Goal: Task Accomplishment & Management: Manage account settings

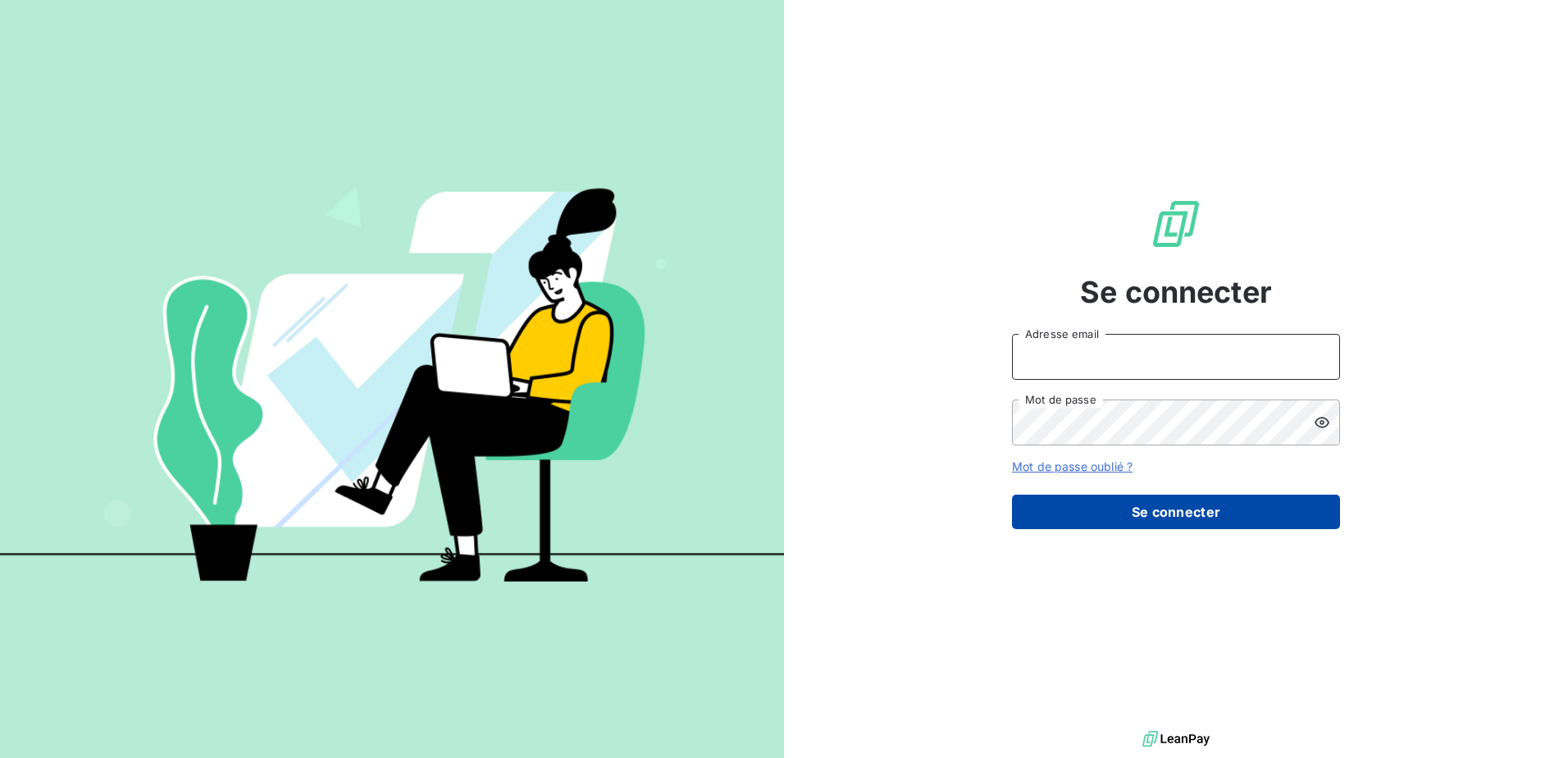
type input "[EMAIL_ADDRESS][DOMAIN_NAME]"
click at [1175, 508] on button "Se connecter" at bounding box center [1176, 512] width 328 height 35
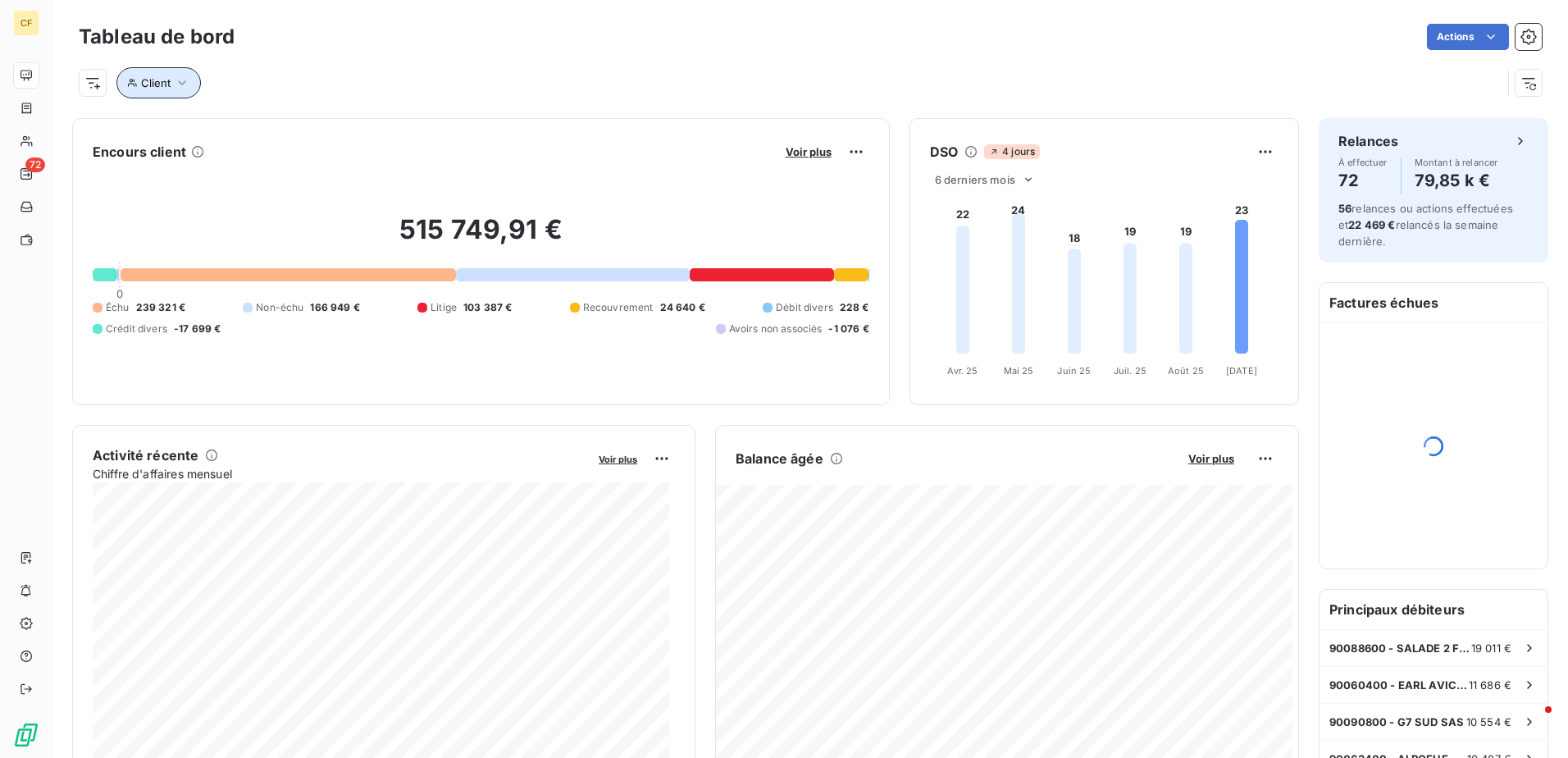
click at [188, 69] on button "Client" at bounding box center [158, 83] width 84 height 31
click at [312, 127] on div "Contient like" at bounding box center [256, 126] width 158 height 23
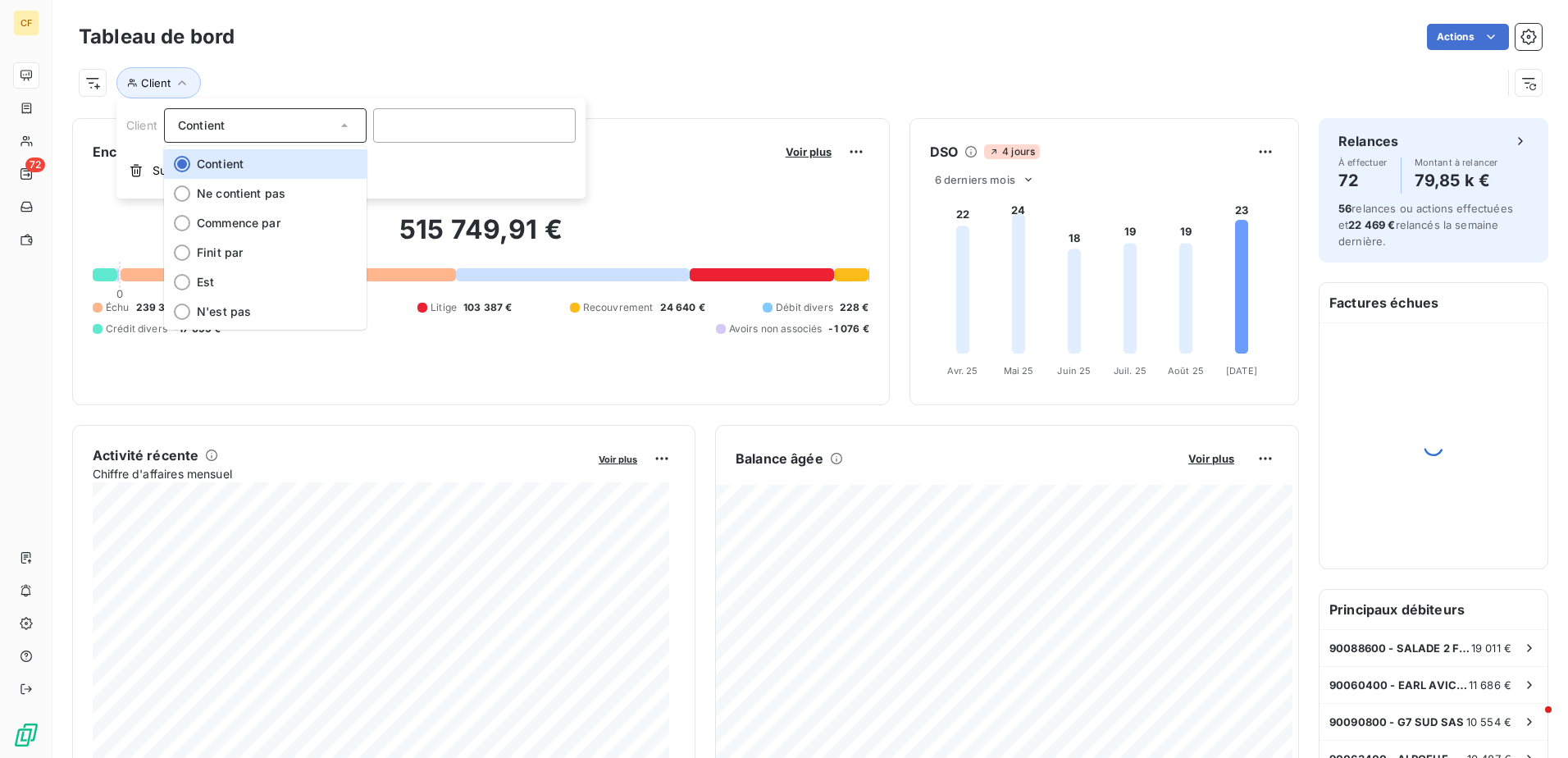
click at [312, 127] on div "Contient" at bounding box center [256, 126] width 158 height 23
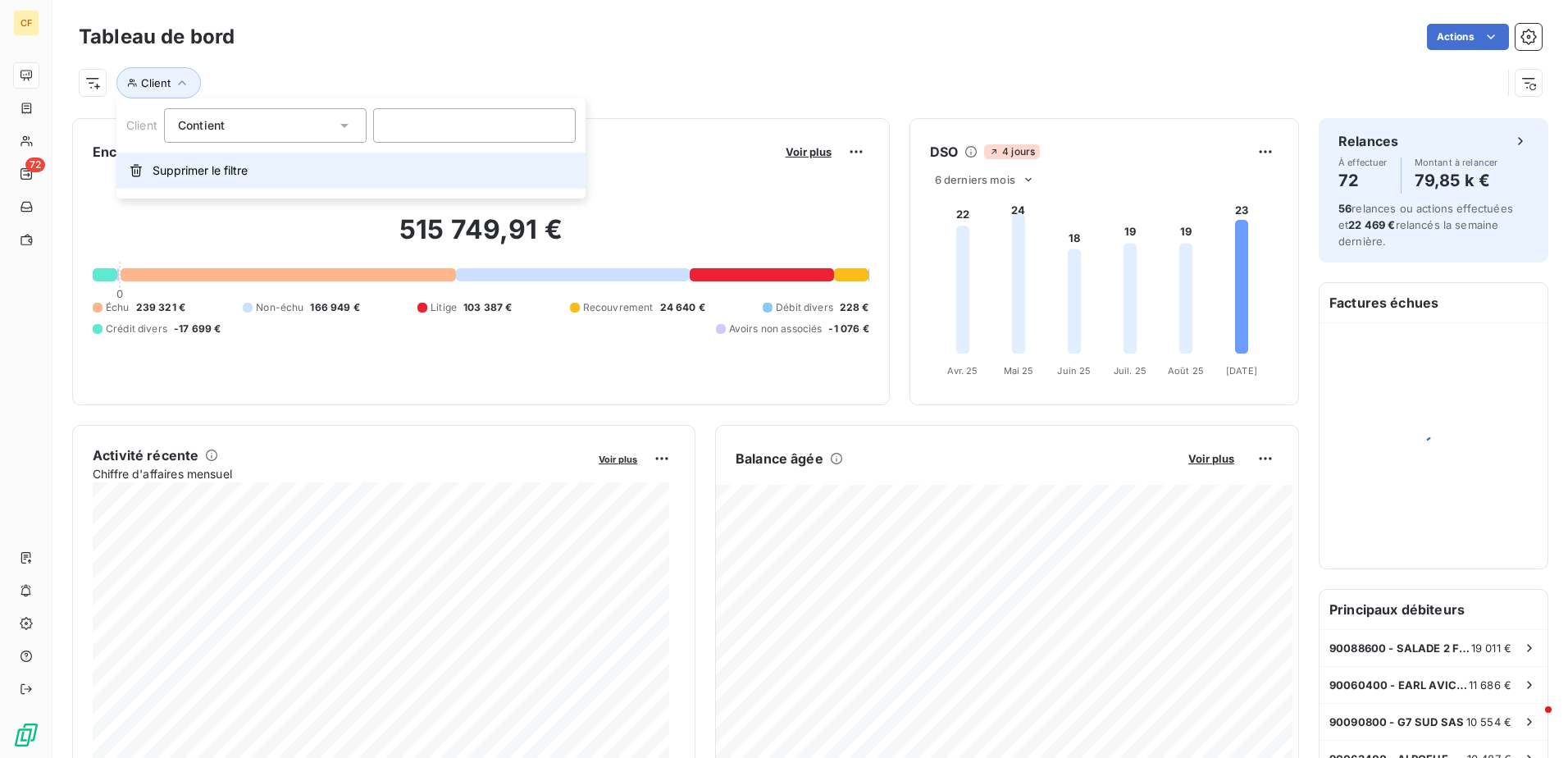
click at [220, 173] on span "Supprimer le filtre" at bounding box center [200, 170] width 95 height 16
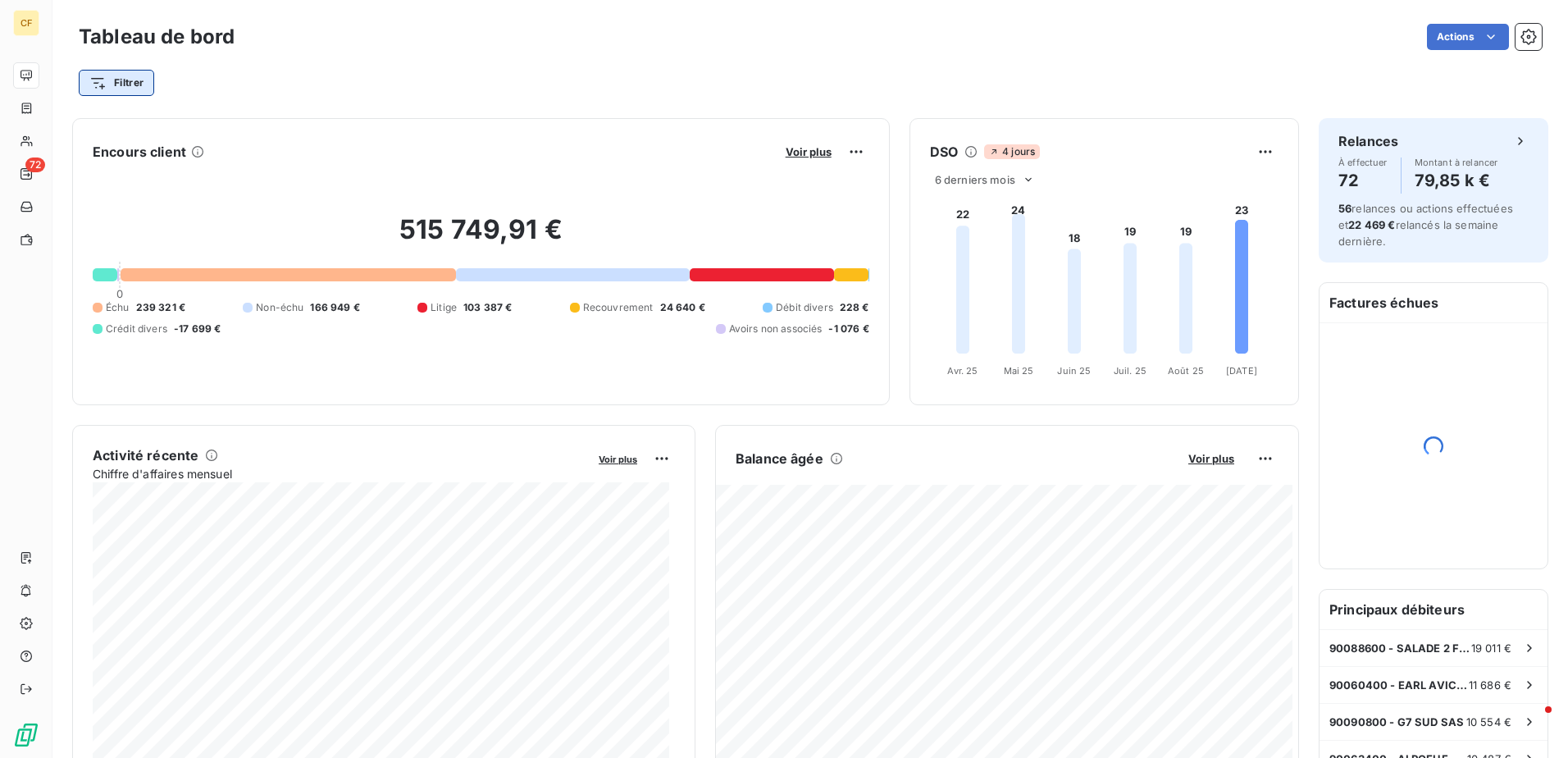
click at [113, 85] on html "CF 72 Tableau de bord Actions Filtrer Encours client Voir plus 515 749,91 € 0 É…" at bounding box center [784, 379] width 1568 height 758
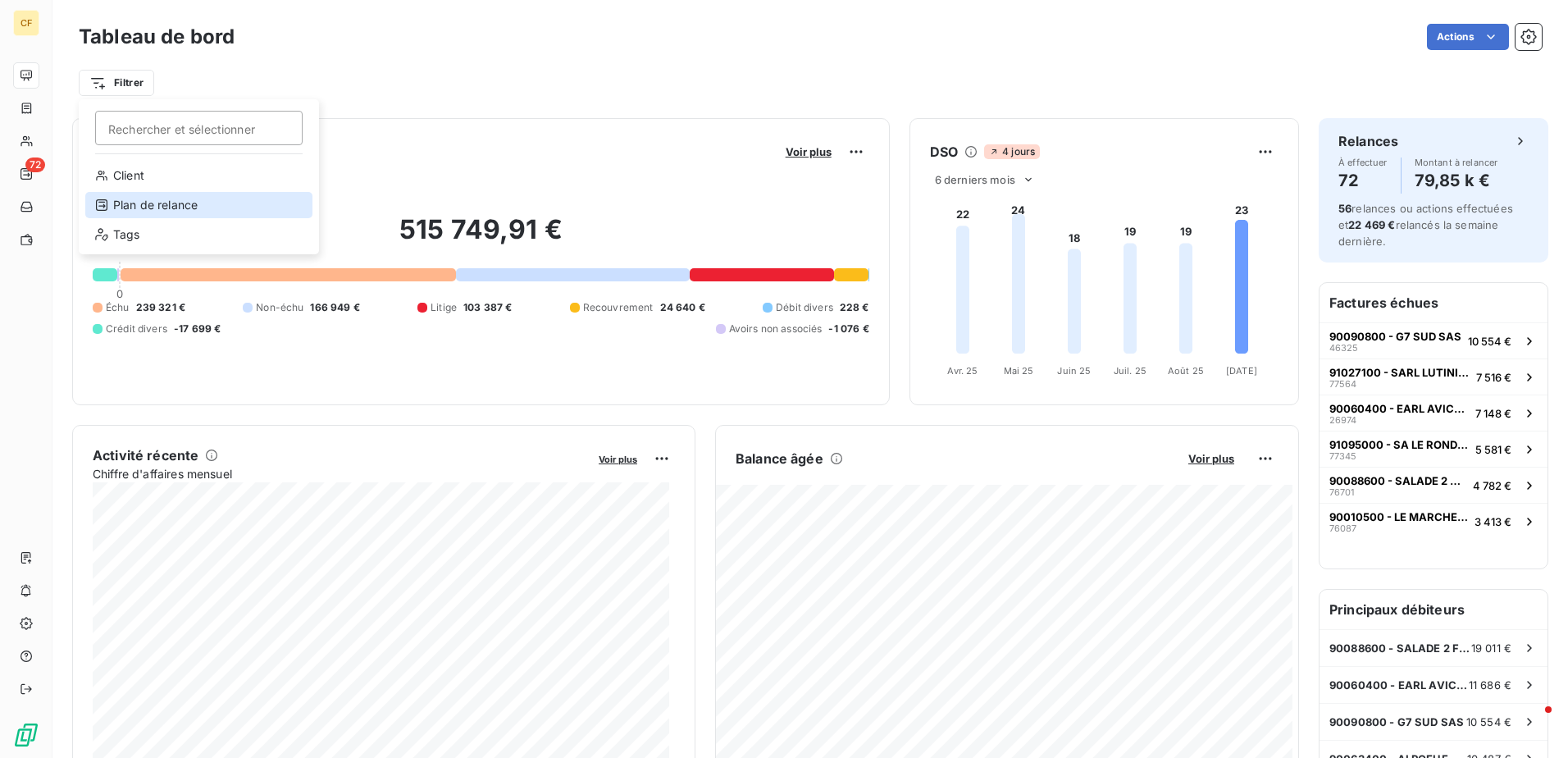
click at [115, 208] on div "Plan de relance" at bounding box center [199, 205] width 228 height 26
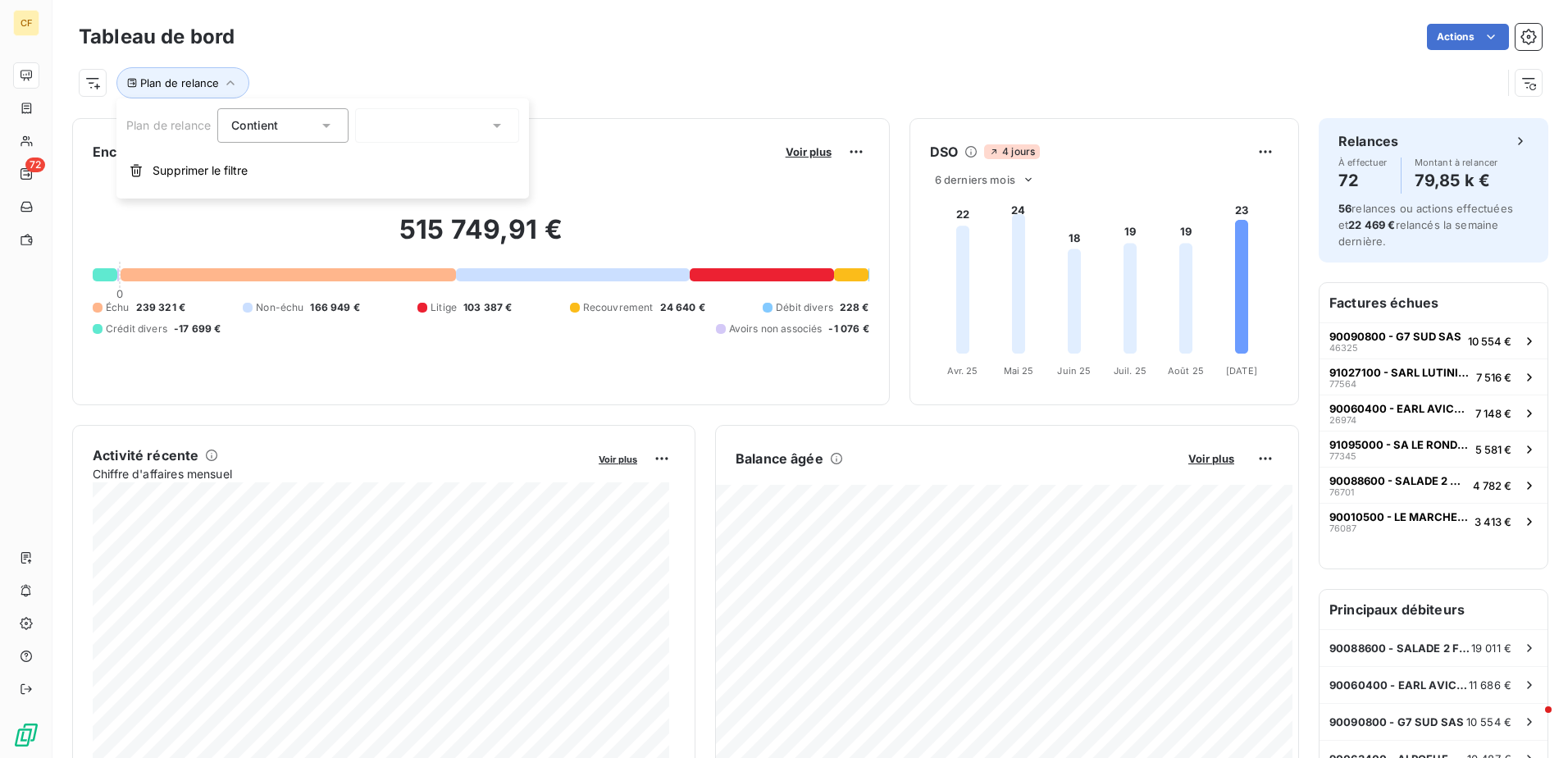
click at [497, 126] on icon at bounding box center [496, 126] width 9 height 4
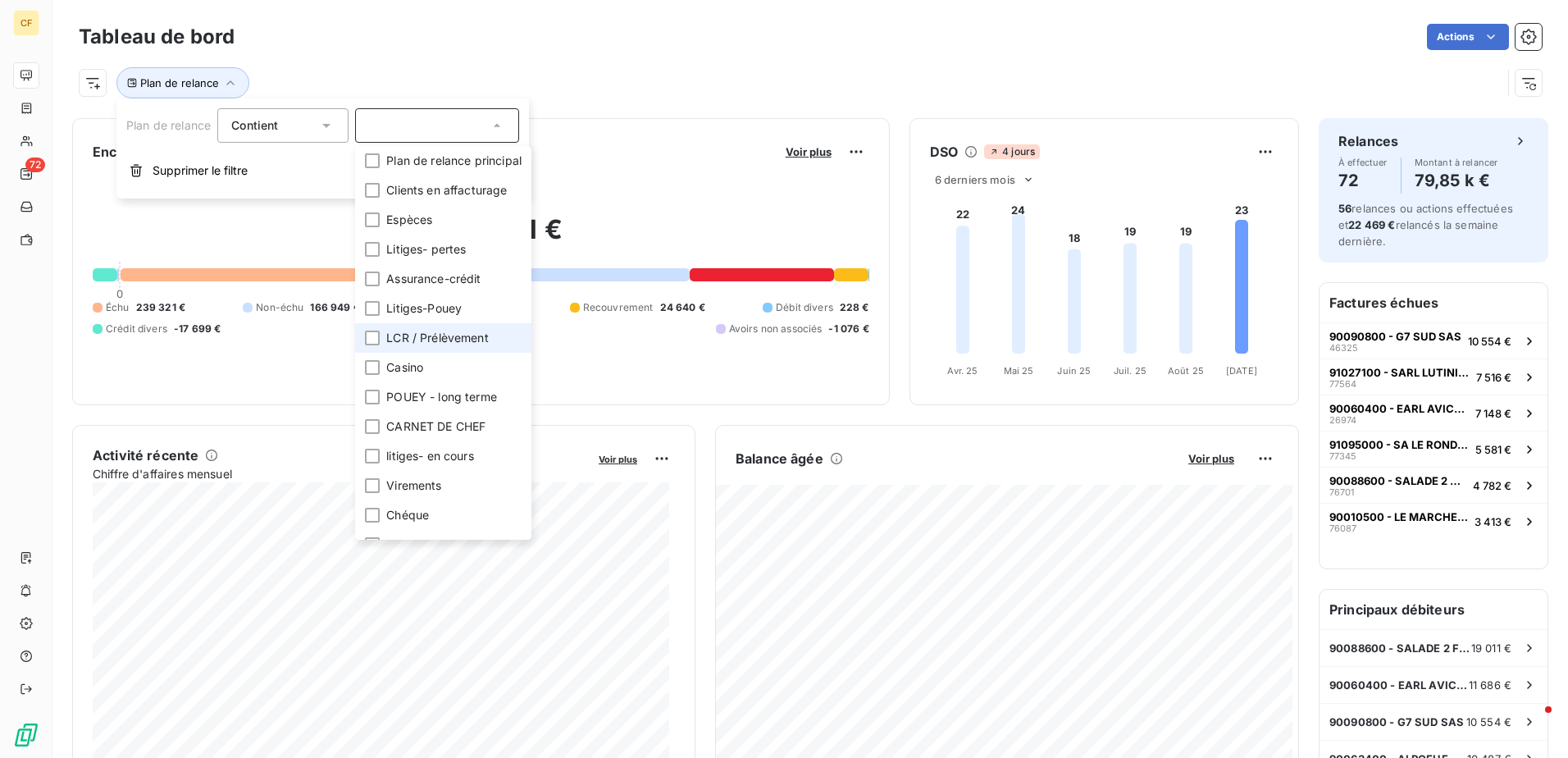
click at [424, 334] on span "LCR / Prélèvement" at bounding box center [437, 337] width 103 height 16
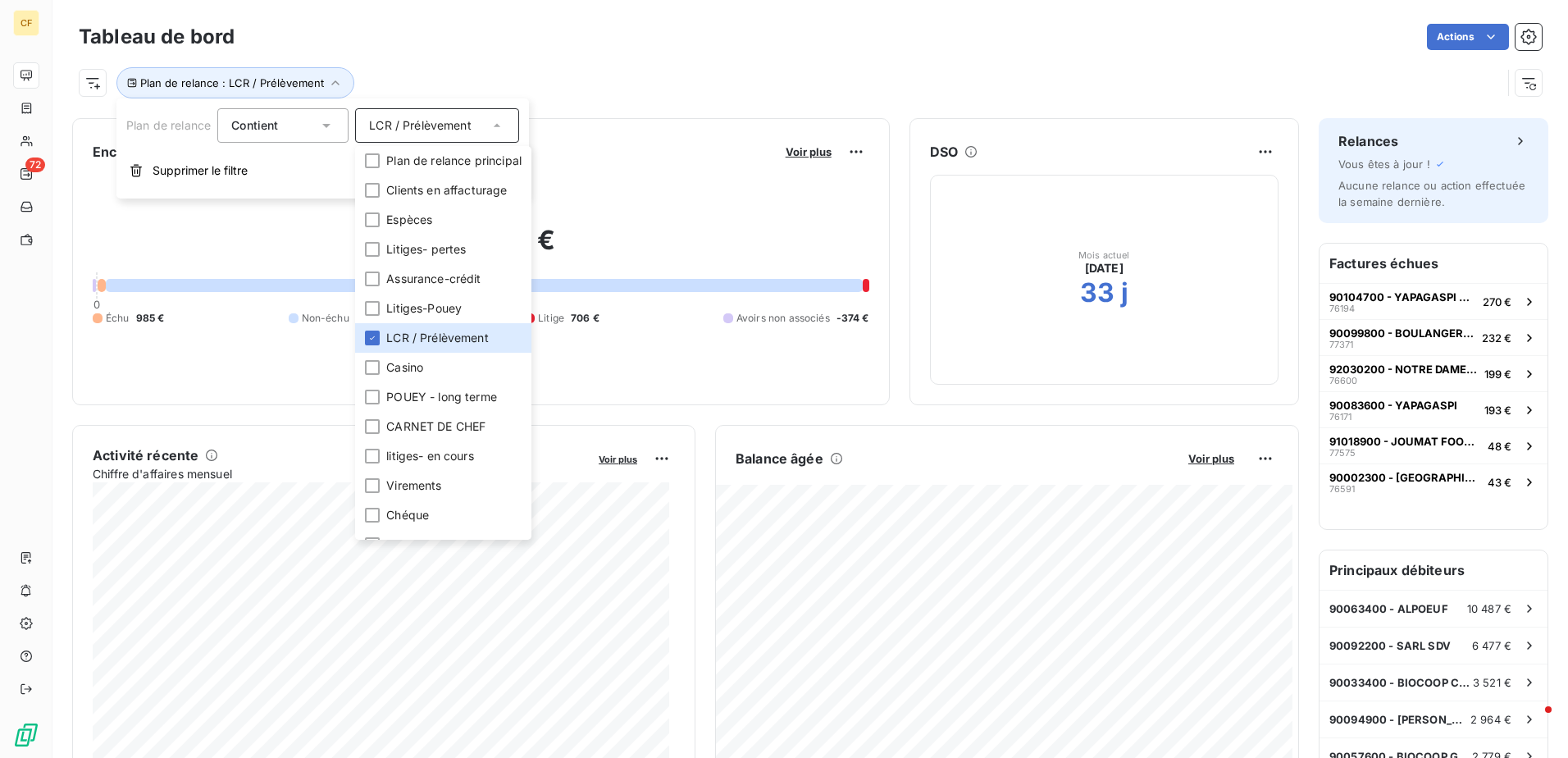
click at [912, 107] on div "Tableau de bord Actions Plan de relance : LCR / Prélèvement" at bounding box center [810, 54] width 1515 height 109
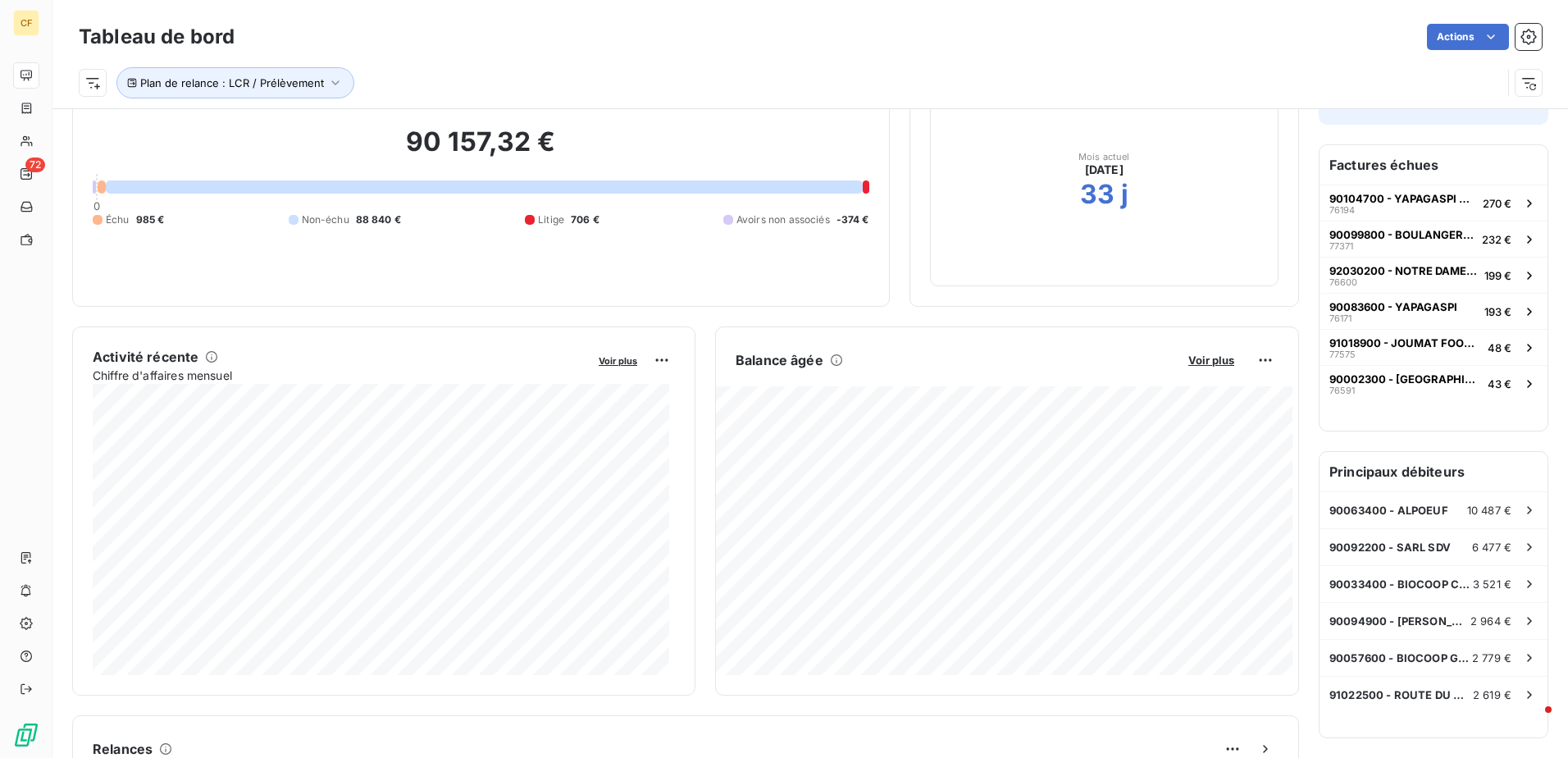
scroll to position [83, 0]
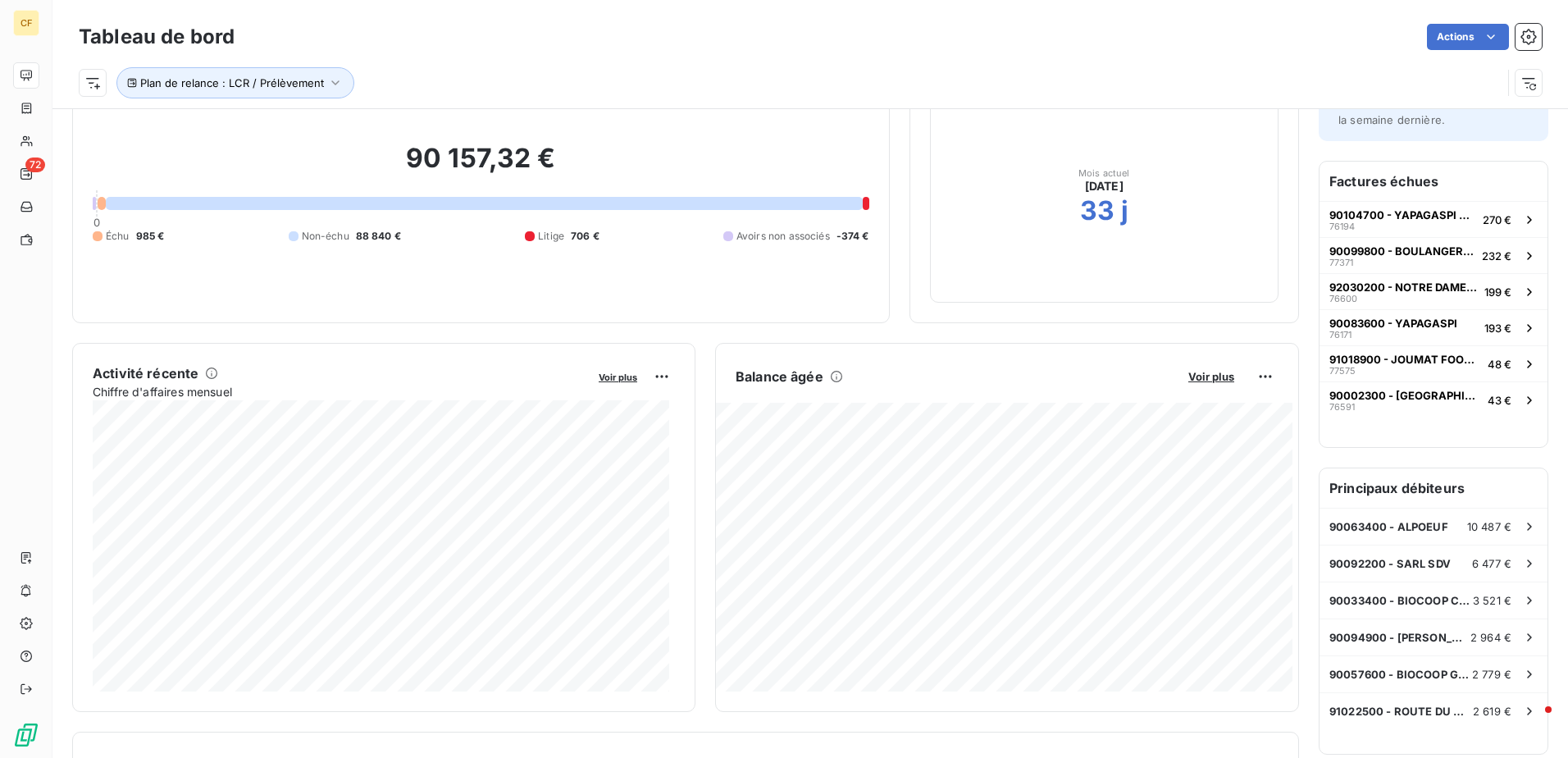
click at [101, 205] on div at bounding box center [102, 204] width 9 height 13
click at [133, 201] on div at bounding box center [484, 204] width 757 height 13
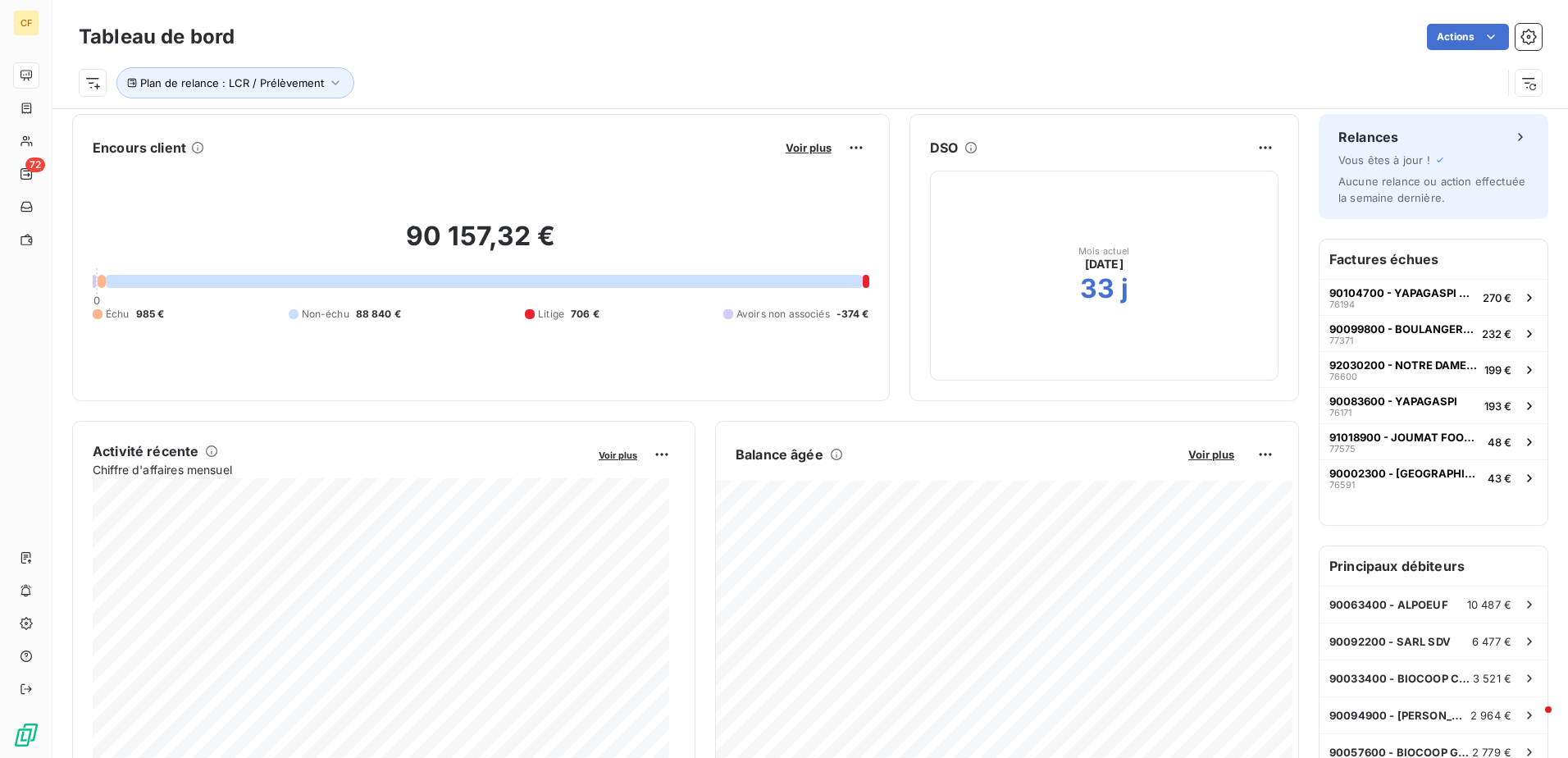
scroll to position [0, 0]
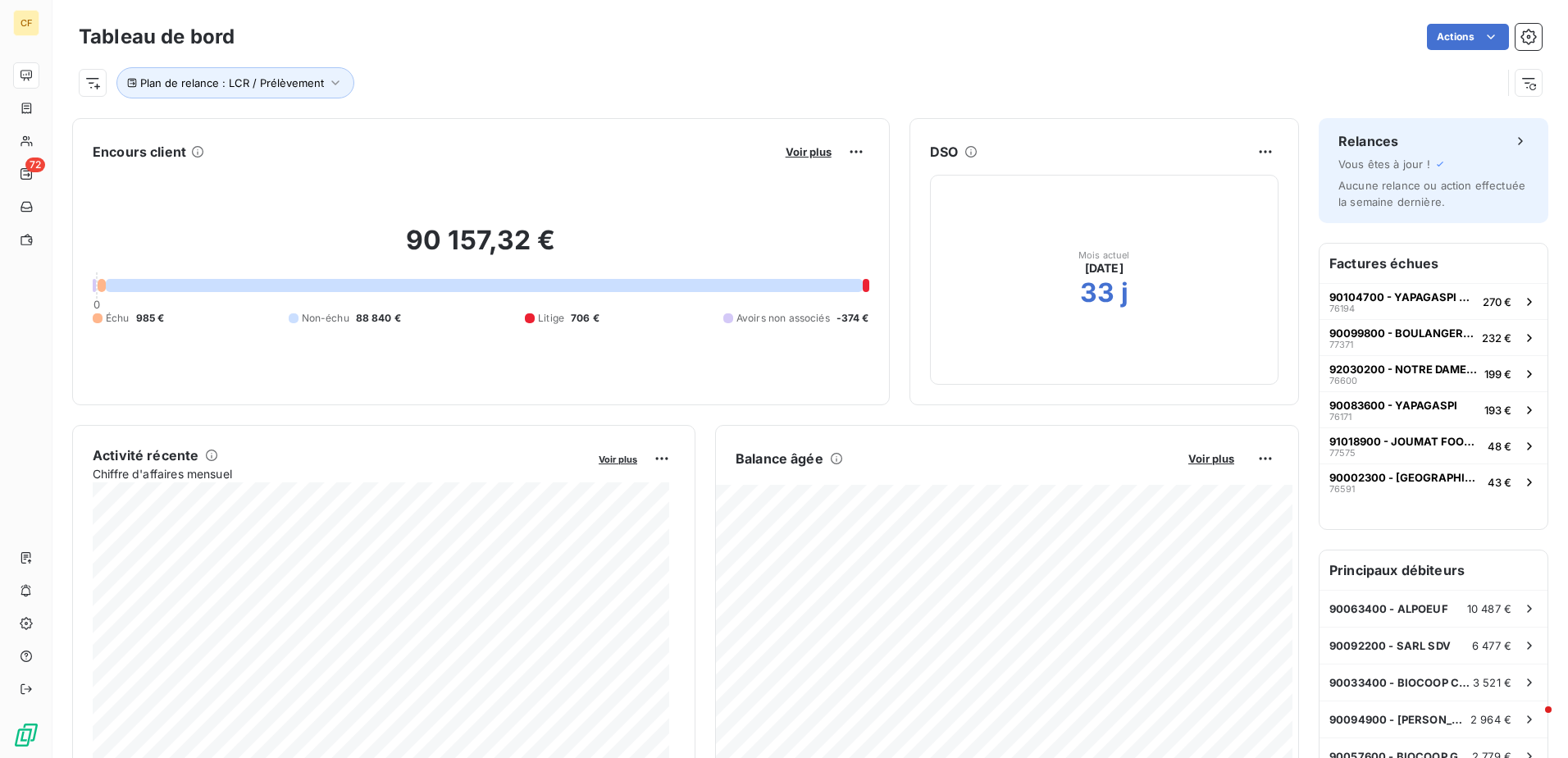
click at [1411, 270] on h6 "Factures échues" at bounding box center [1433, 263] width 228 height 39
click at [1385, 314] on button "90104700 - YAPAGASPI CORDELIERS 76194 270 €" at bounding box center [1433, 302] width 228 height 37
click at [1190, 458] on span "Voir plus" at bounding box center [1211, 459] width 46 height 13
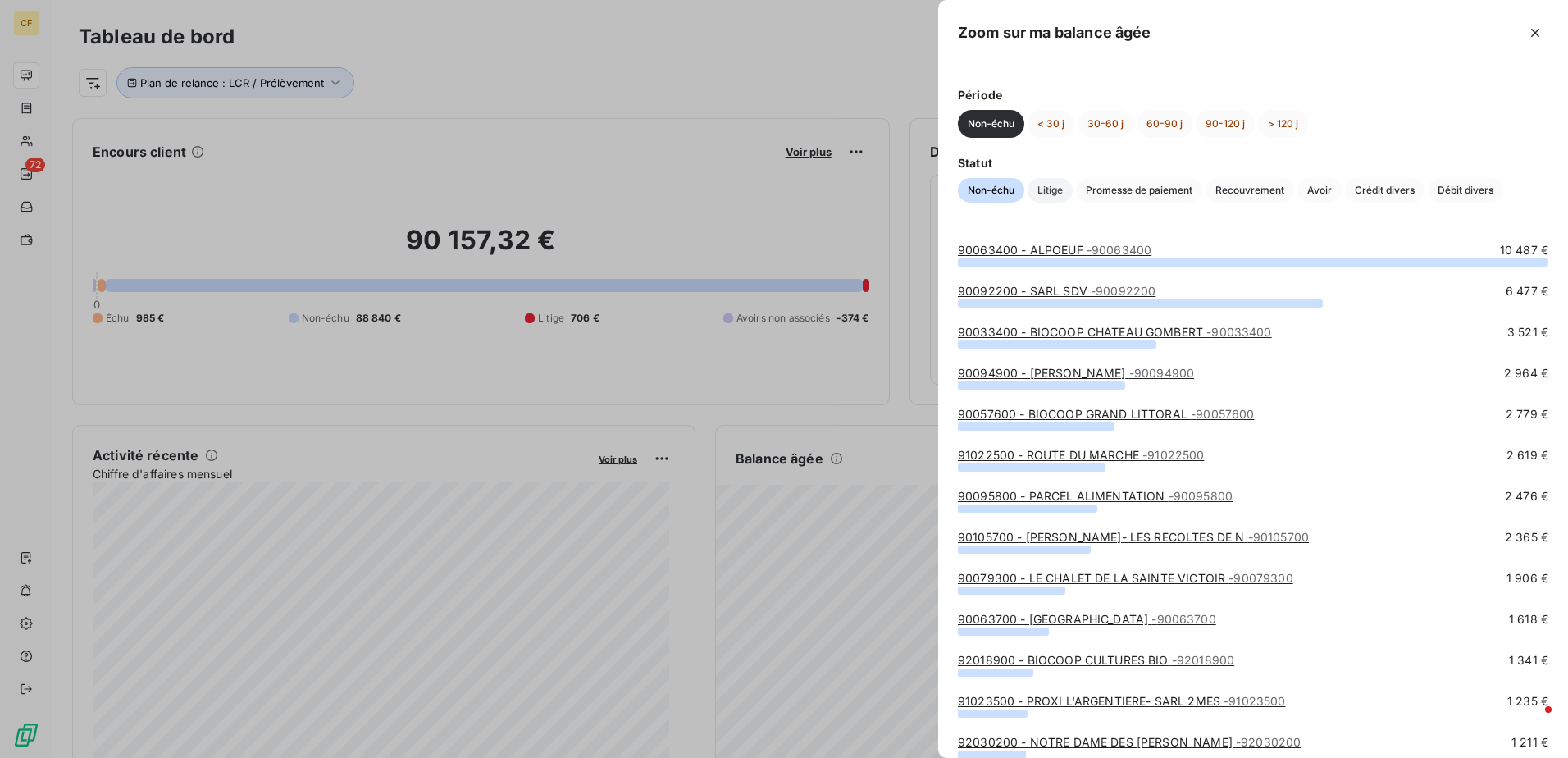
click at [1042, 191] on span "Litige" at bounding box center [1049, 190] width 45 height 25
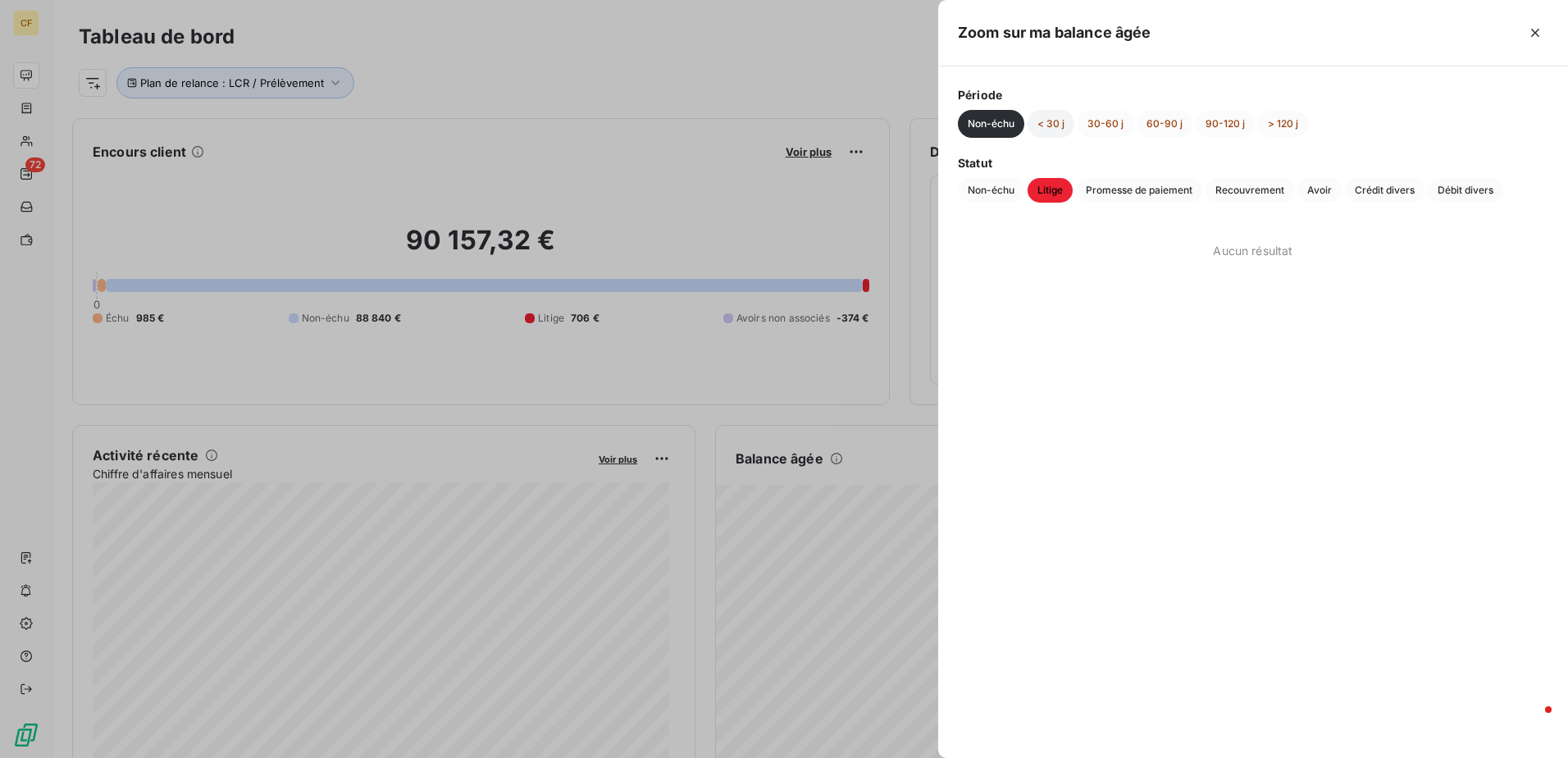
click at [1048, 128] on button "< 30 j" at bounding box center [1050, 123] width 47 height 28
click at [1278, 120] on button "> 120 j" at bounding box center [1283, 123] width 50 height 28
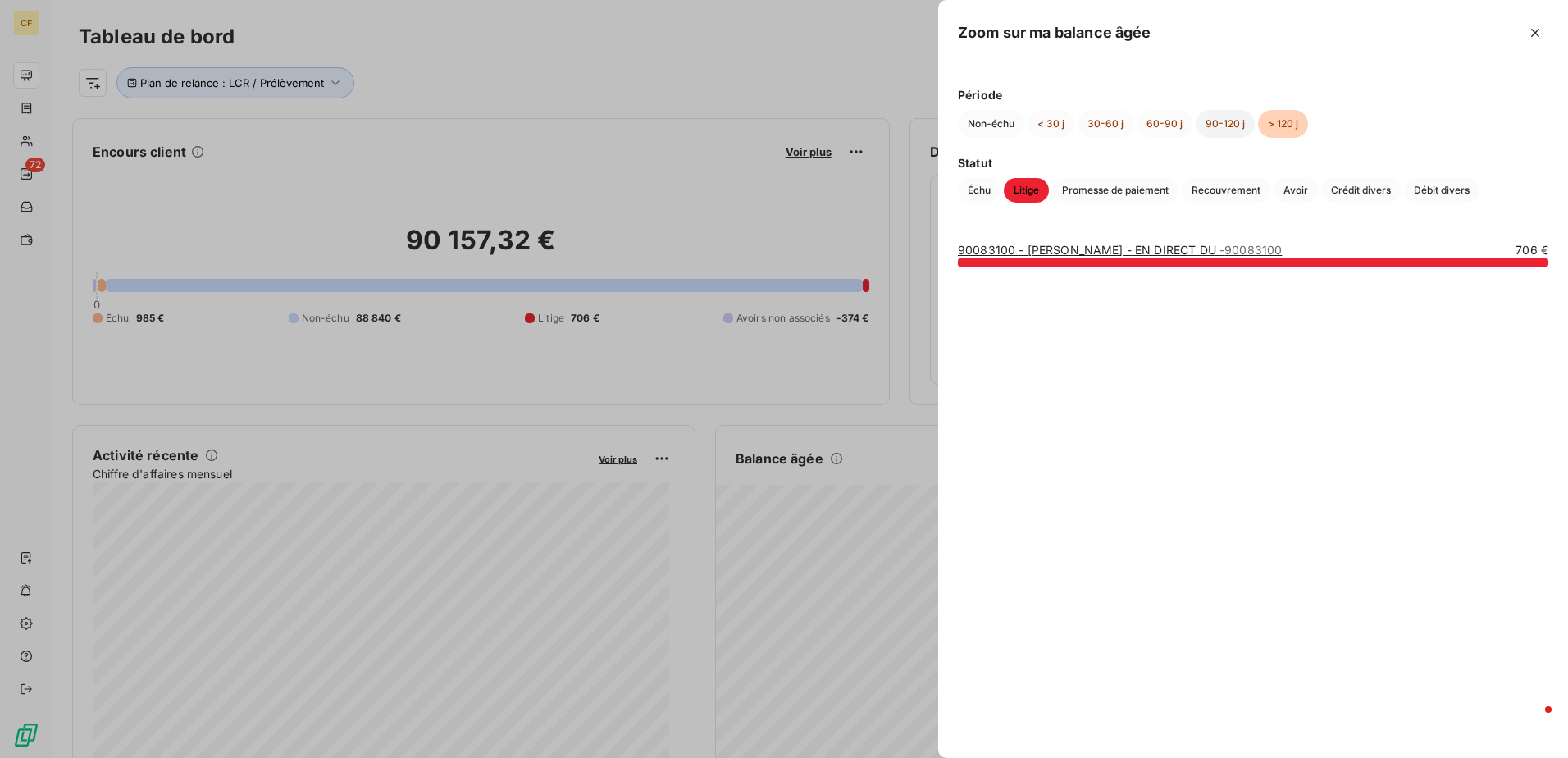
click at [1227, 132] on button "90-120 j" at bounding box center [1224, 123] width 59 height 28
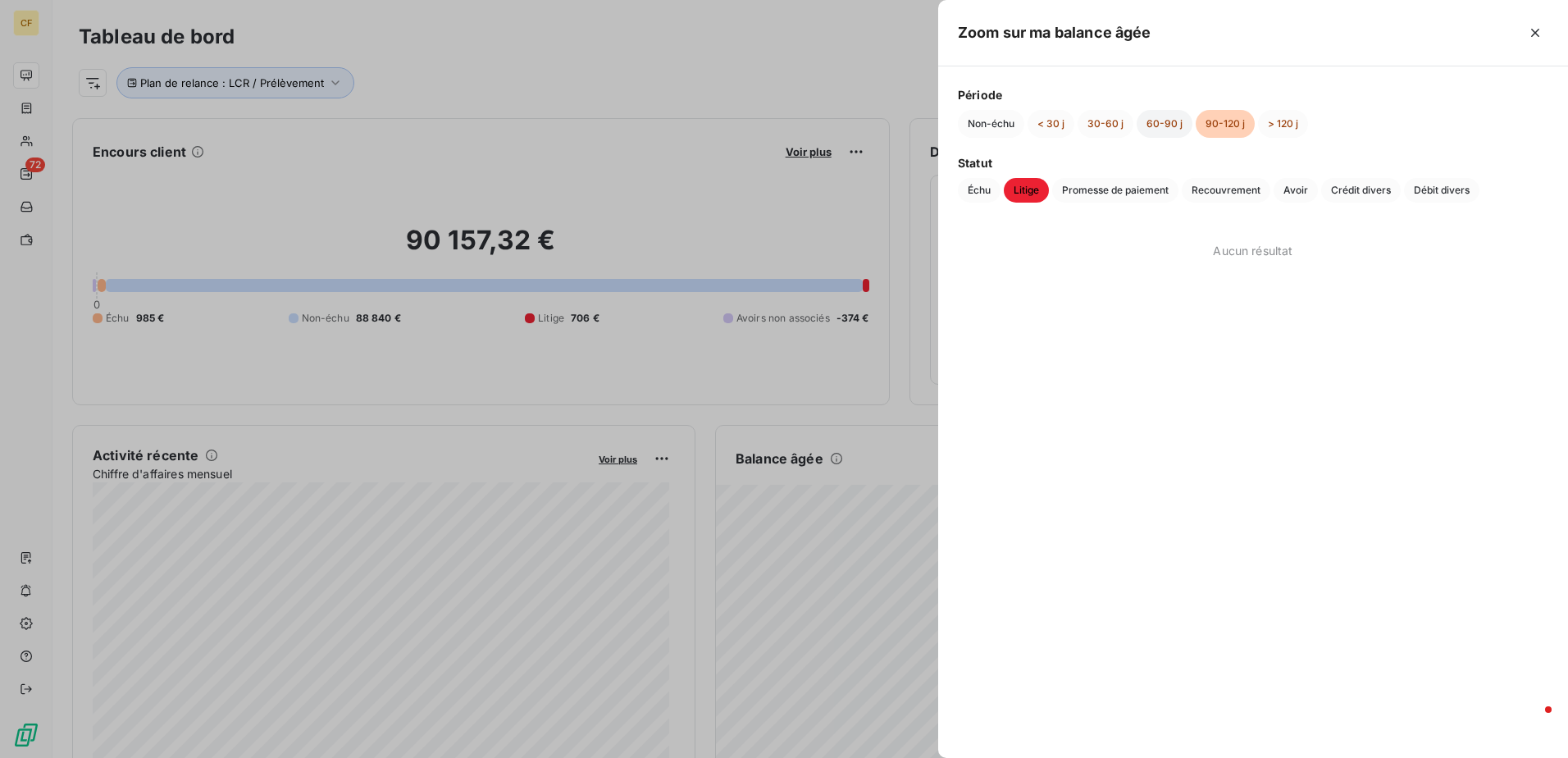
click at [1161, 133] on button "60-90 j" at bounding box center [1165, 123] width 56 height 28
click at [1106, 123] on button "30-60 j" at bounding box center [1105, 123] width 56 height 28
click at [1050, 125] on button "< 30 j" at bounding box center [1050, 123] width 47 height 28
click at [1099, 196] on span "Promesse de paiement" at bounding box center [1116, 190] width 127 height 25
click at [1248, 188] on span "Recouvrement" at bounding box center [1226, 190] width 88 height 25
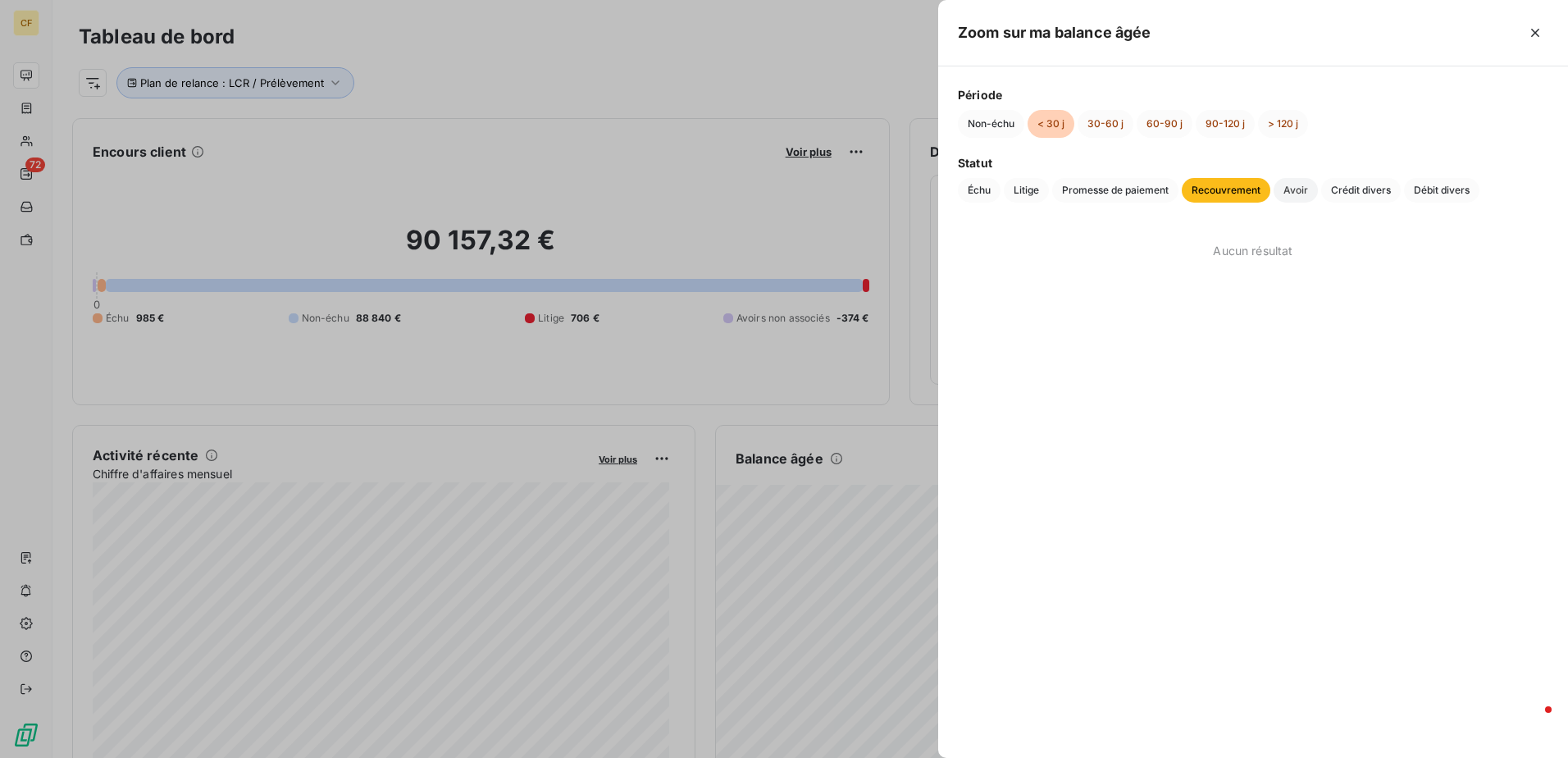
click at [1313, 190] on span "Avoir" at bounding box center [1295, 190] width 44 height 25
click at [1099, 131] on button "30-60 j" at bounding box center [1105, 123] width 56 height 28
click at [1170, 123] on button "60-90 j" at bounding box center [1165, 123] width 56 height 28
click at [1219, 124] on button "90-120 j" at bounding box center [1224, 123] width 59 height 28
click at [1277, 124] on button "> 120 j" at bounding box center [1283, 123] width 50 height 28
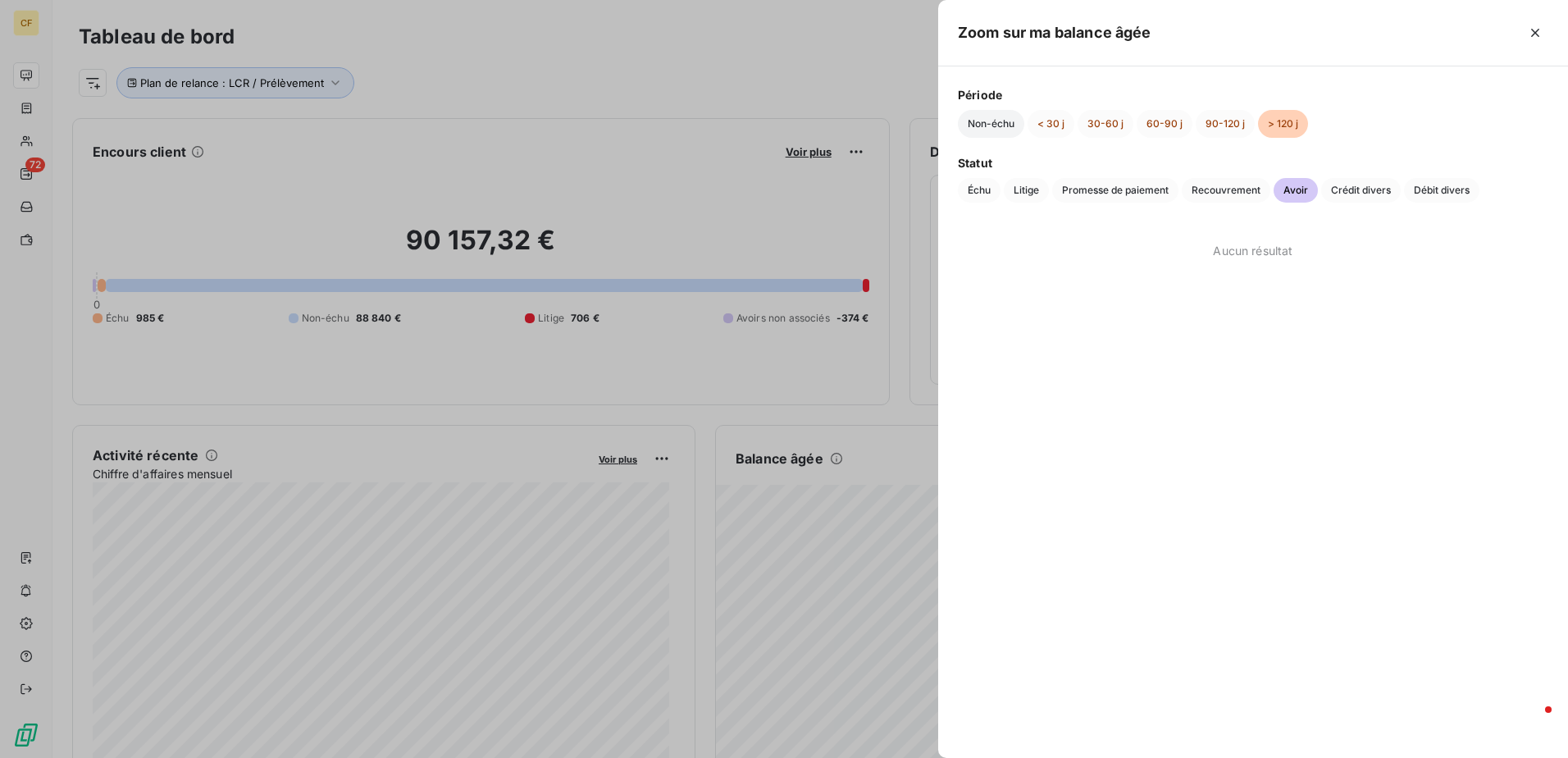
click at [978, 122] on button "Non-échu" at bounding box center [990, 123] width 66 height 28
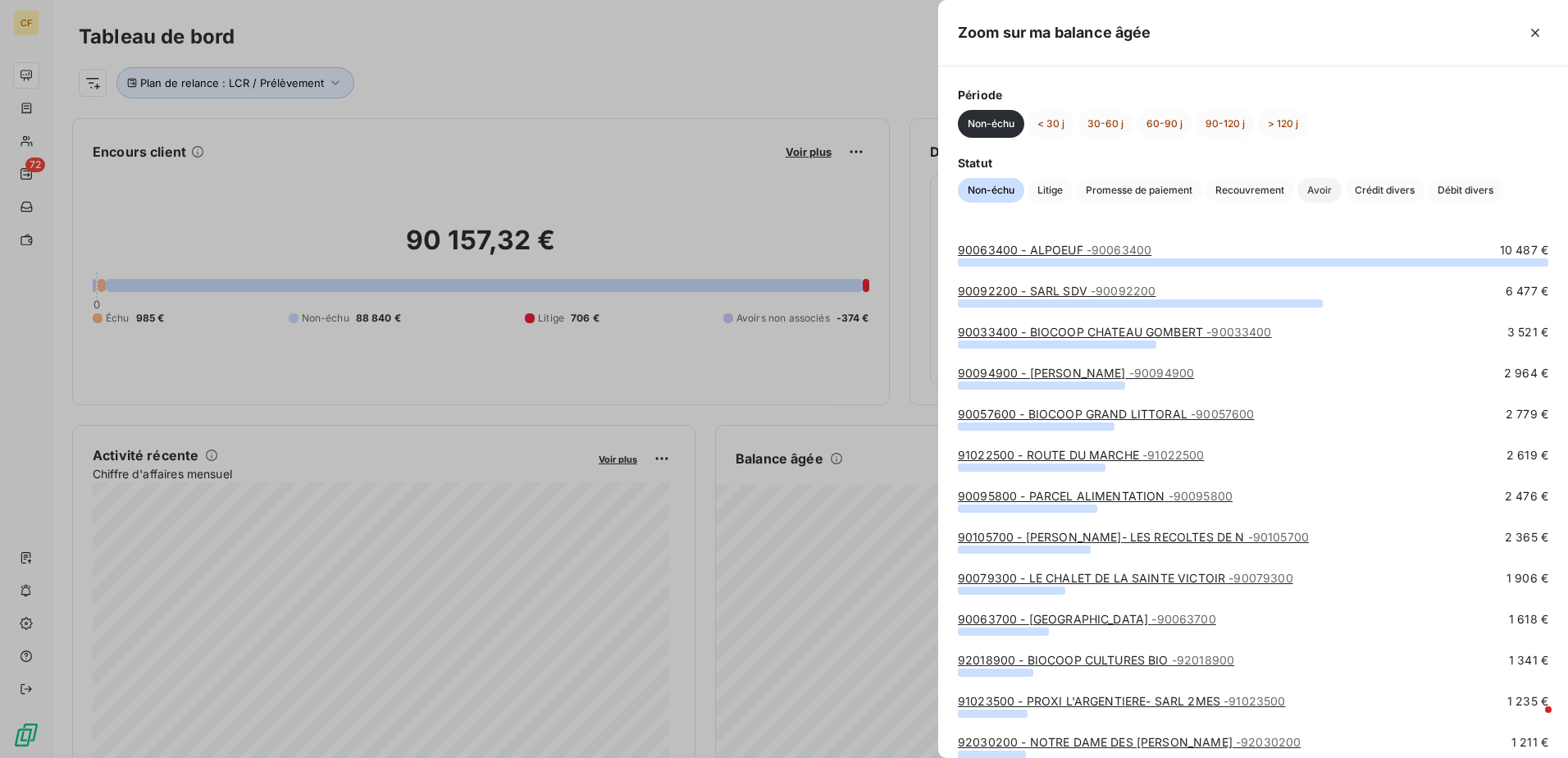
click at [1334, 193] on span "Avoir" at bounding box center [1319, 190] width 44 height 25
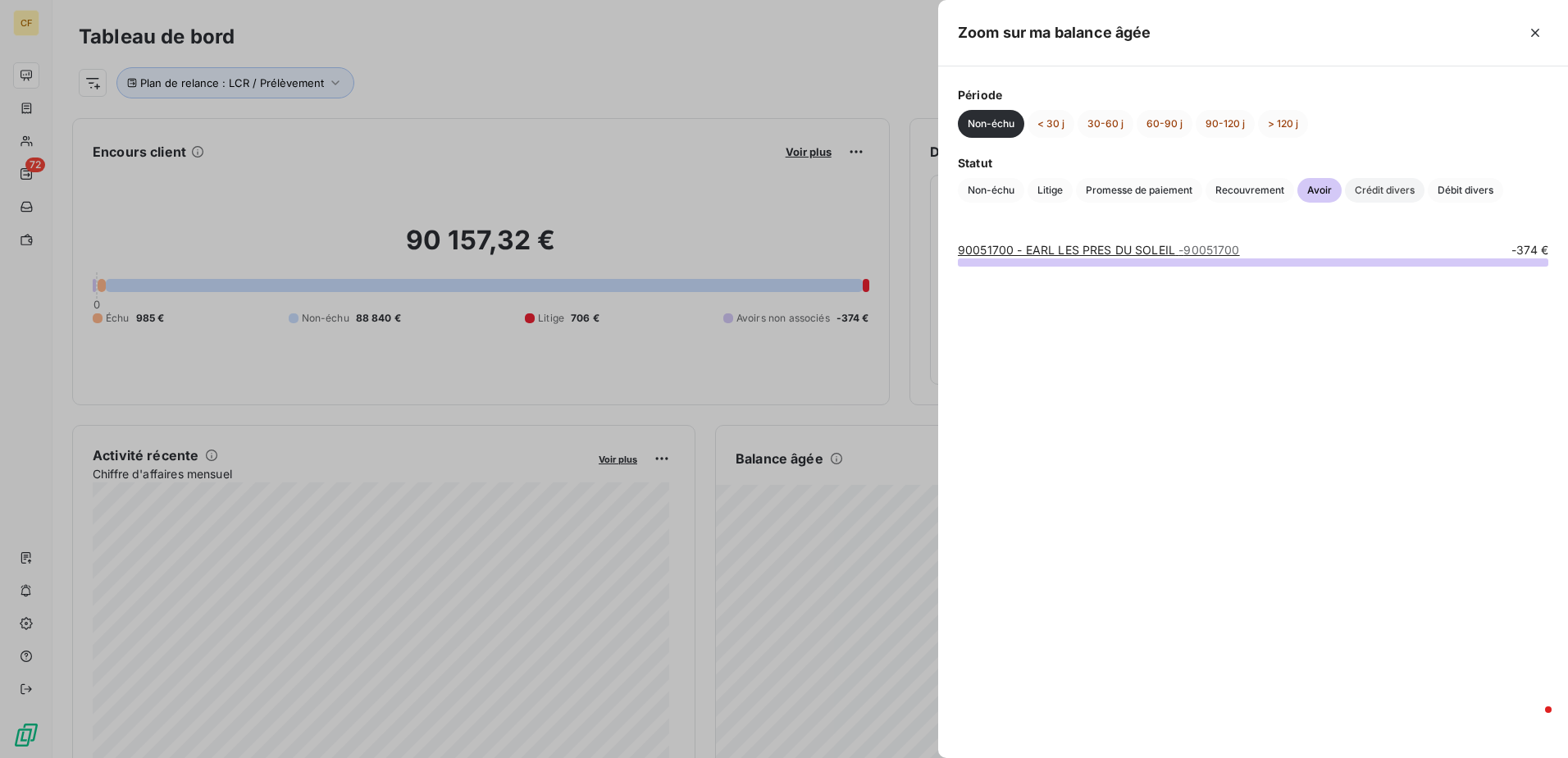
click at [1373, 192] on span "Crédit divers" at bounding box center [1385, 190] width 80 height 25
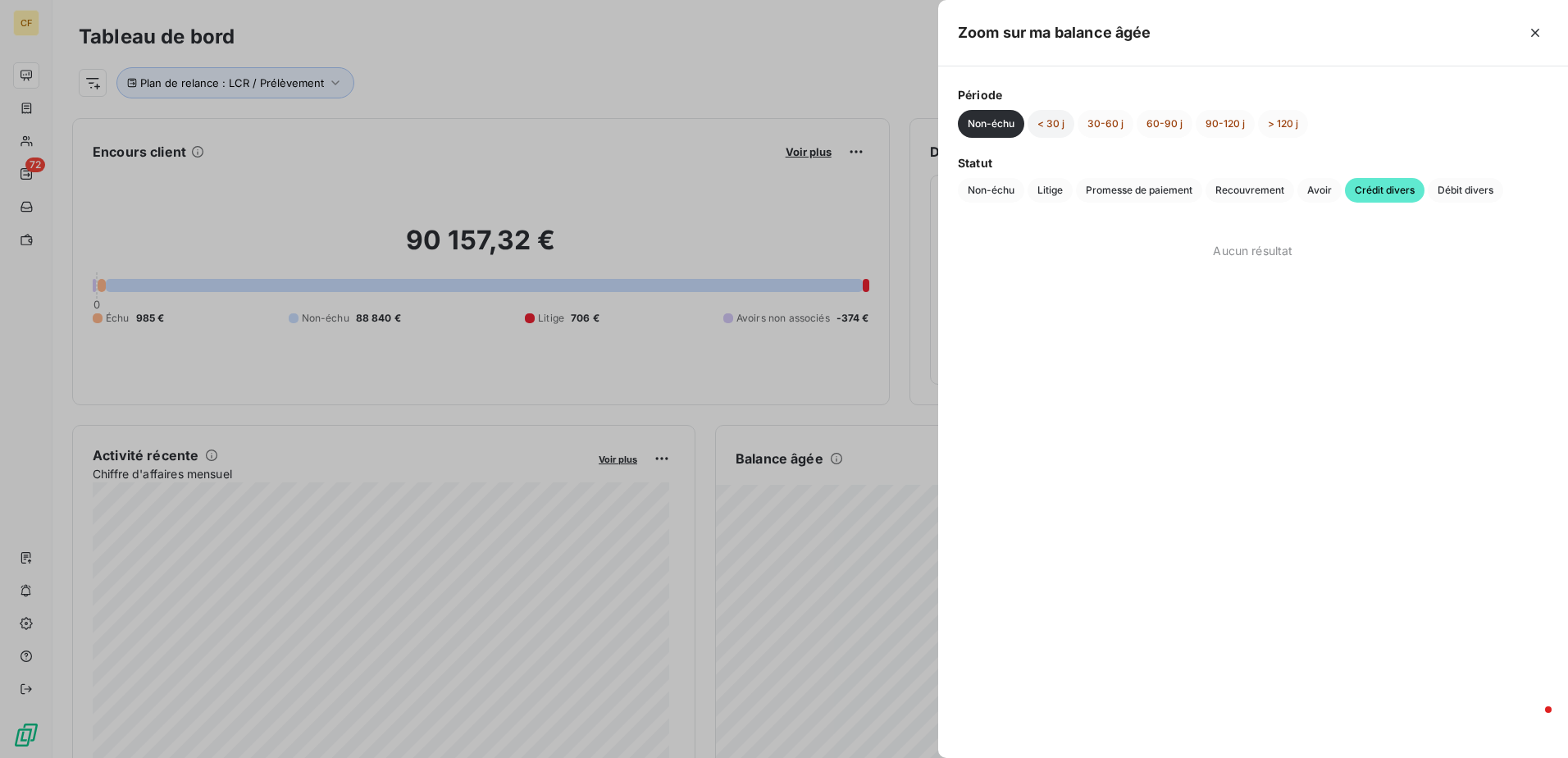
click at [1048, 119] on button "< 30 j" at bounding box center [1050, 123] width 47 height 28
click at [1103, 129] on button "30-60 j" at bounding box center [1105, 123] width 56 height 28
click at [1154, 126] on button "60-90 j" at bounding box center [1165, 123] width 56 height 28
click at [1228, 127] on button "90-120 j" at bounding box center [1224, 123] width 59 height 28
click at [1283, 118] on button "> 120 j" at bounding box center [1283, 123] width 50 height 28
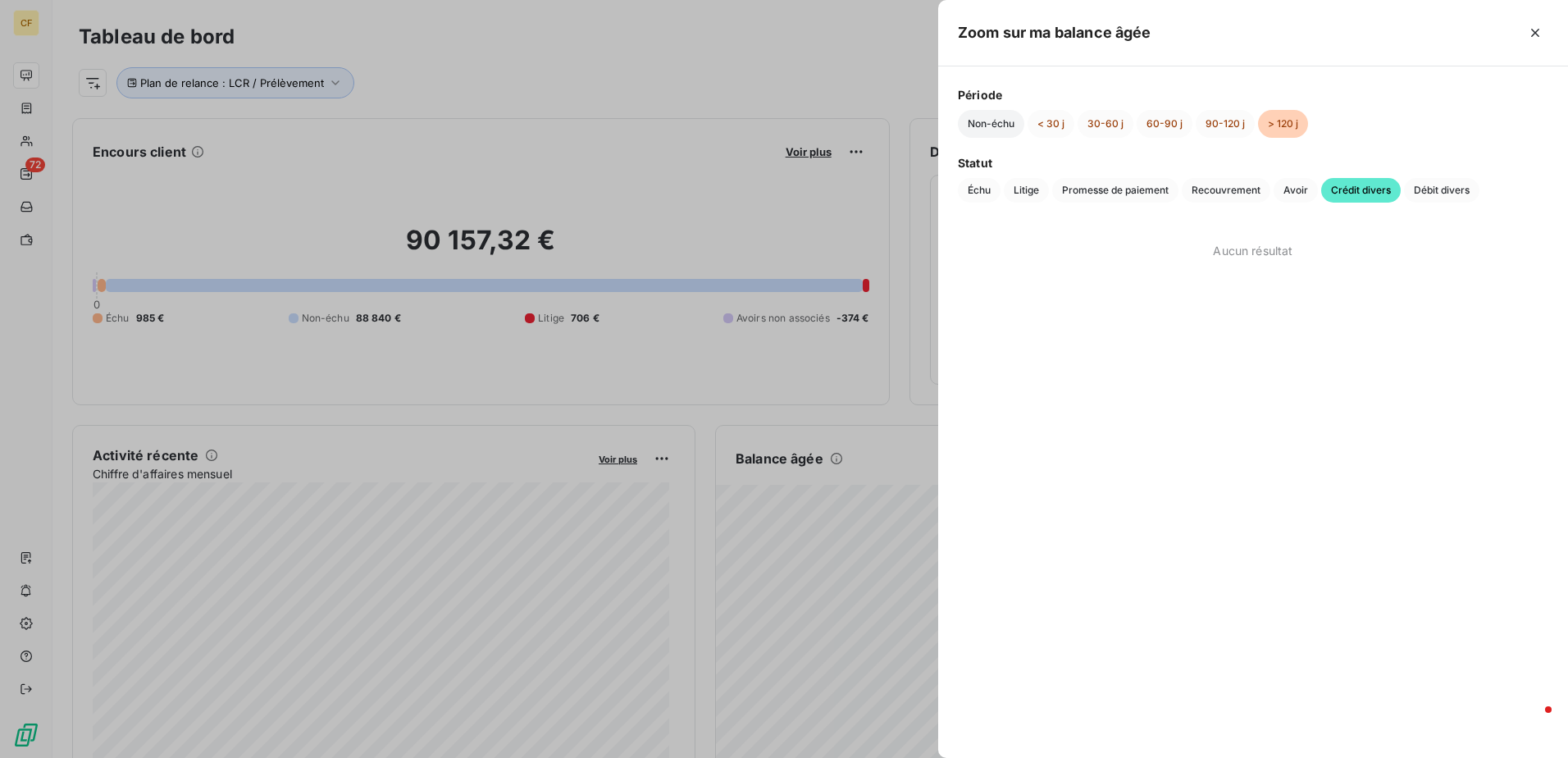
click at [988, 123] on button "Non-échu" at bounding box center [990, 123] width 66 height 28
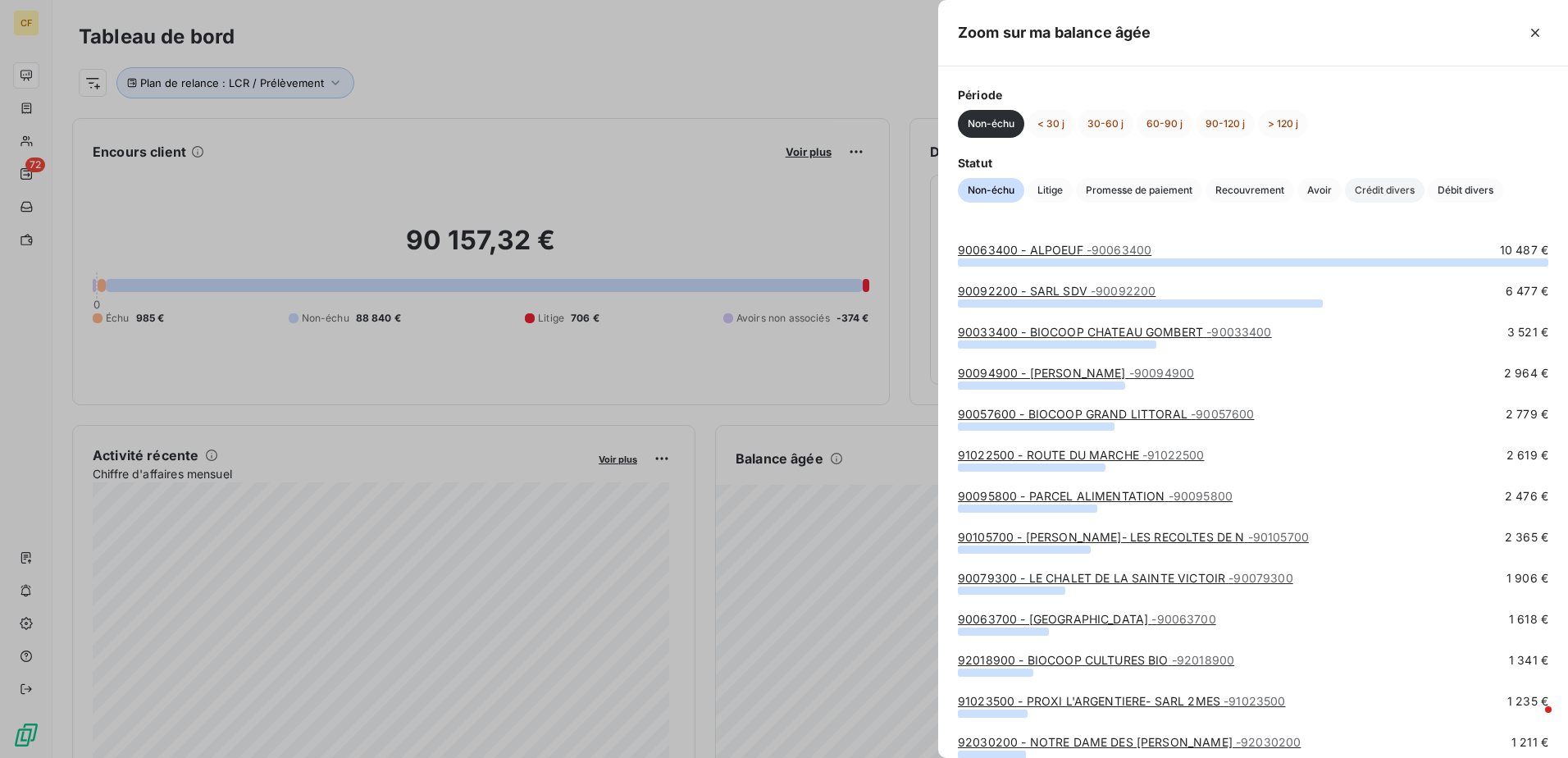
click at [1373, 194] on span "Crédit divers" at bounding box center [1385, 190] width 80 height 25
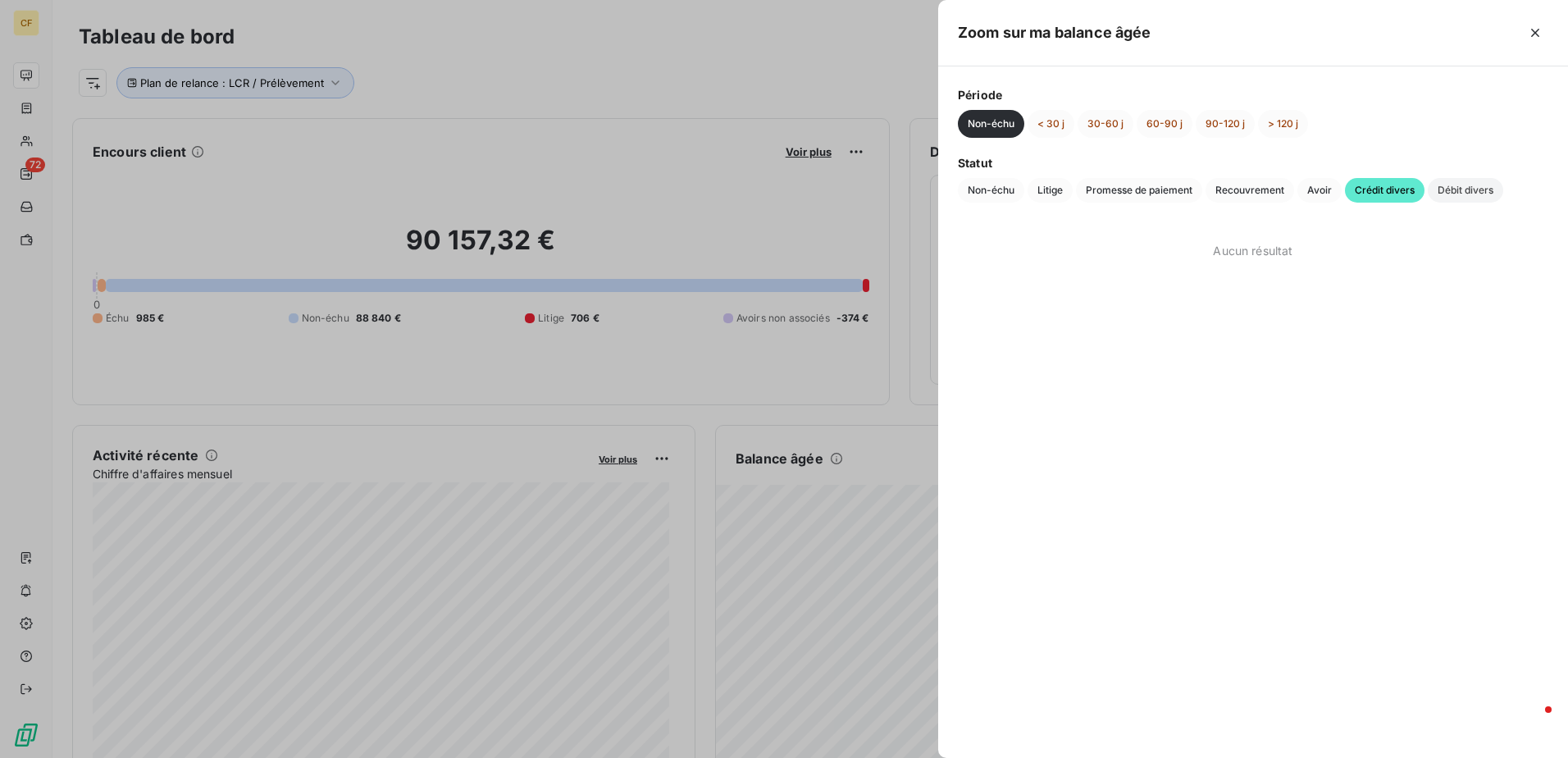
click at [1474, 191] on span "Débit divers" at bounding box center [1465, 190] width 76 height 25
drag, startPoint x: 1059, startPoint y: 121, endPoint x: 1076, endPoint y: 121, distance: 17.0
click at [1059, 123] on button "< 30 j" at bounding box center [1050, 123] width 47 height 28
click at [1094, 119] on button "30-60 j" at bounding box center [1105, 123] width 56 height 28
click at [1155, 123] on button "60-90 j" at bounding box center [1165, 123] width 56 height 28
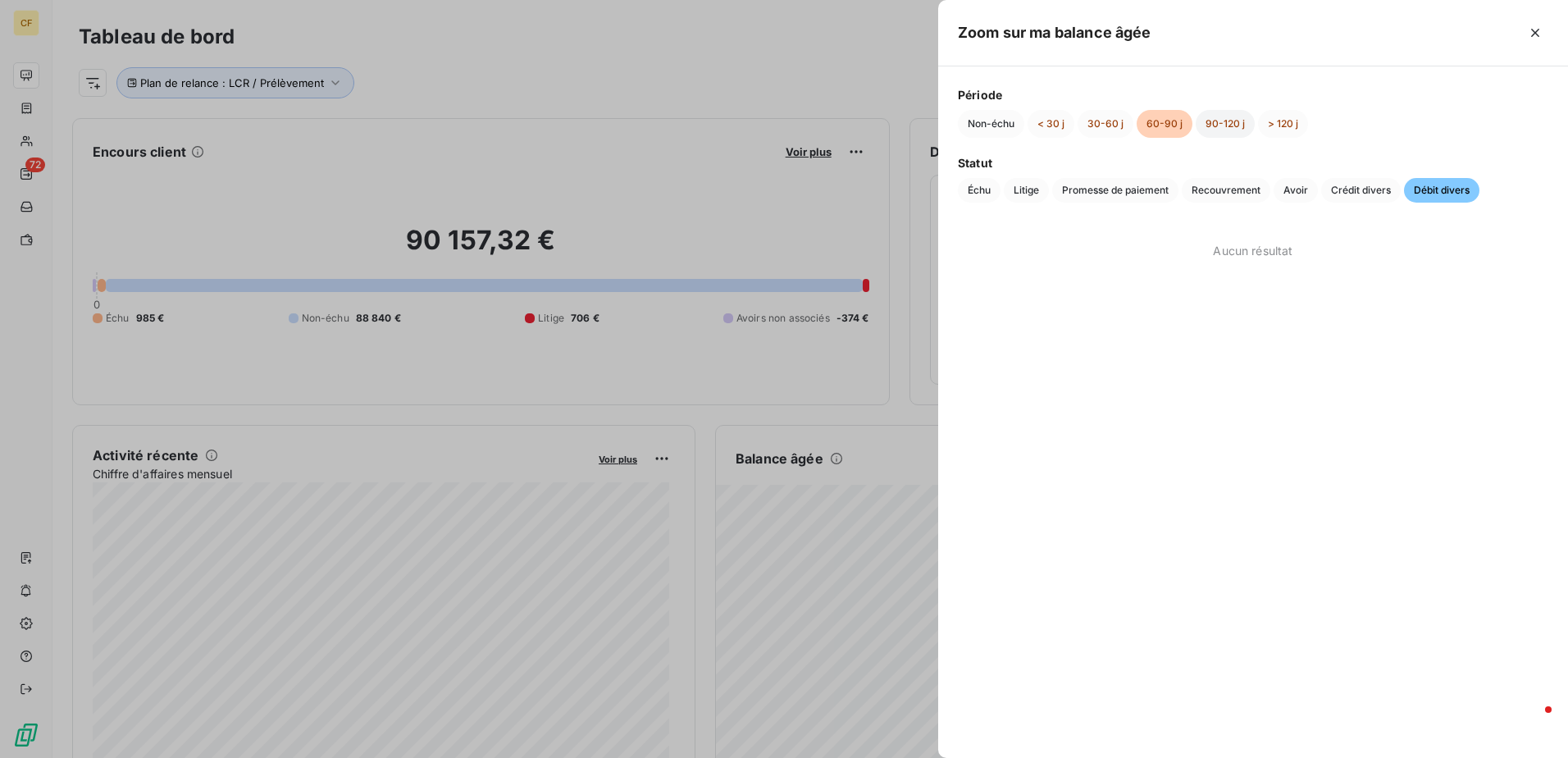
click at [1222, 119] on button "90-120 j" at bounding box center [1224, 123] width 59 height 28
click at [1286, 125] on button "> 120 j" at bounding box center [1283, 123] width 50 height 28
click at [981, 119] on button "Non-échu" at bounding box center [990, 123] width 66 height 28
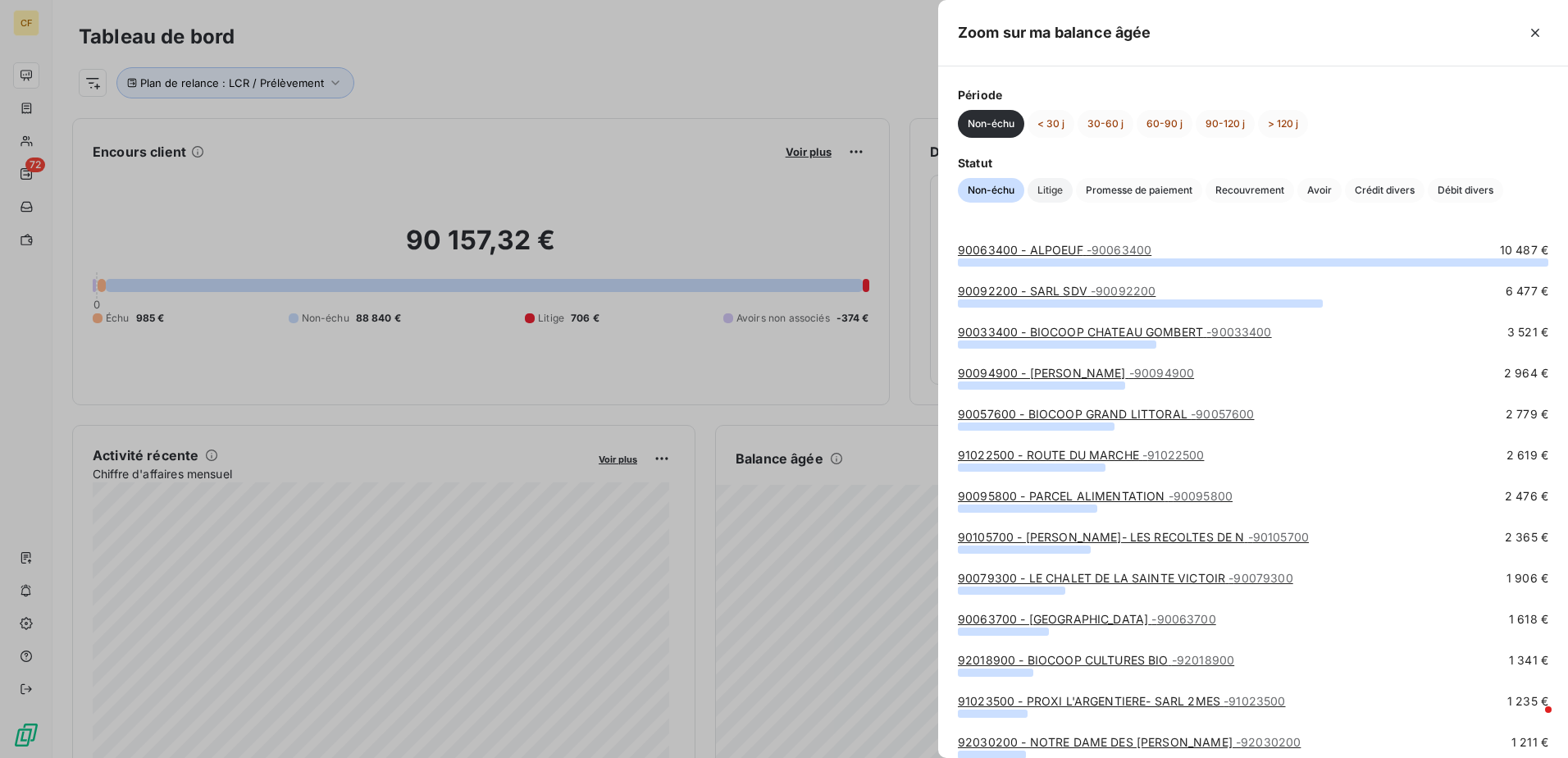
click at [1064, 189] on span "Litige" at bounding box center [1049, 190] width 45 height 25
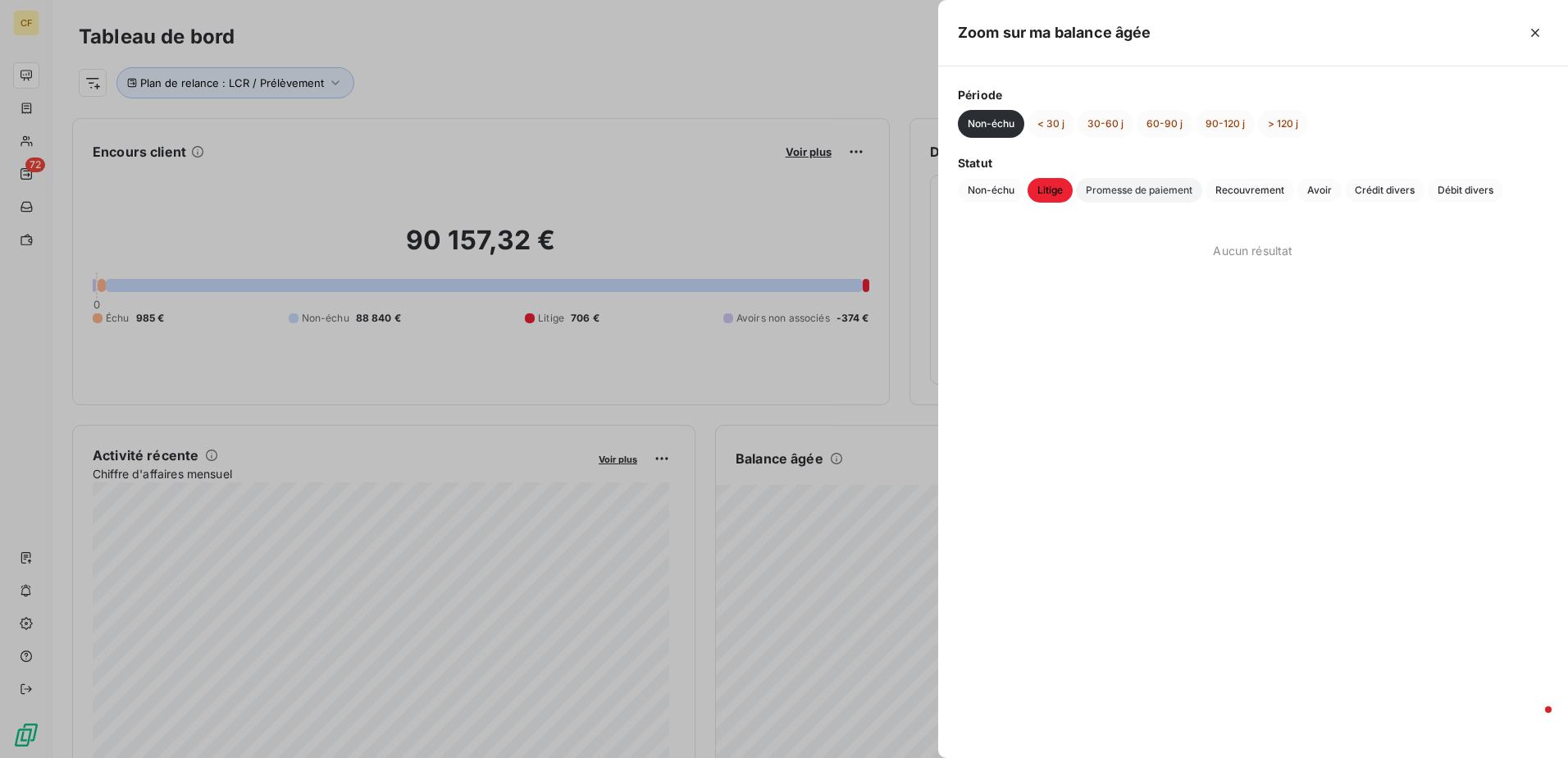
click at [1114, 193] on span "Promesse de paiement" at bounding box center [1139, 190] width 127 height 25
click at [1249, 188] on span "Recouvrement" at bounding box center [1249, 190] width 88 height 25
click at [1308, 194] on span "Avoir" at bounding box center [1319, 190] width 44 height 25
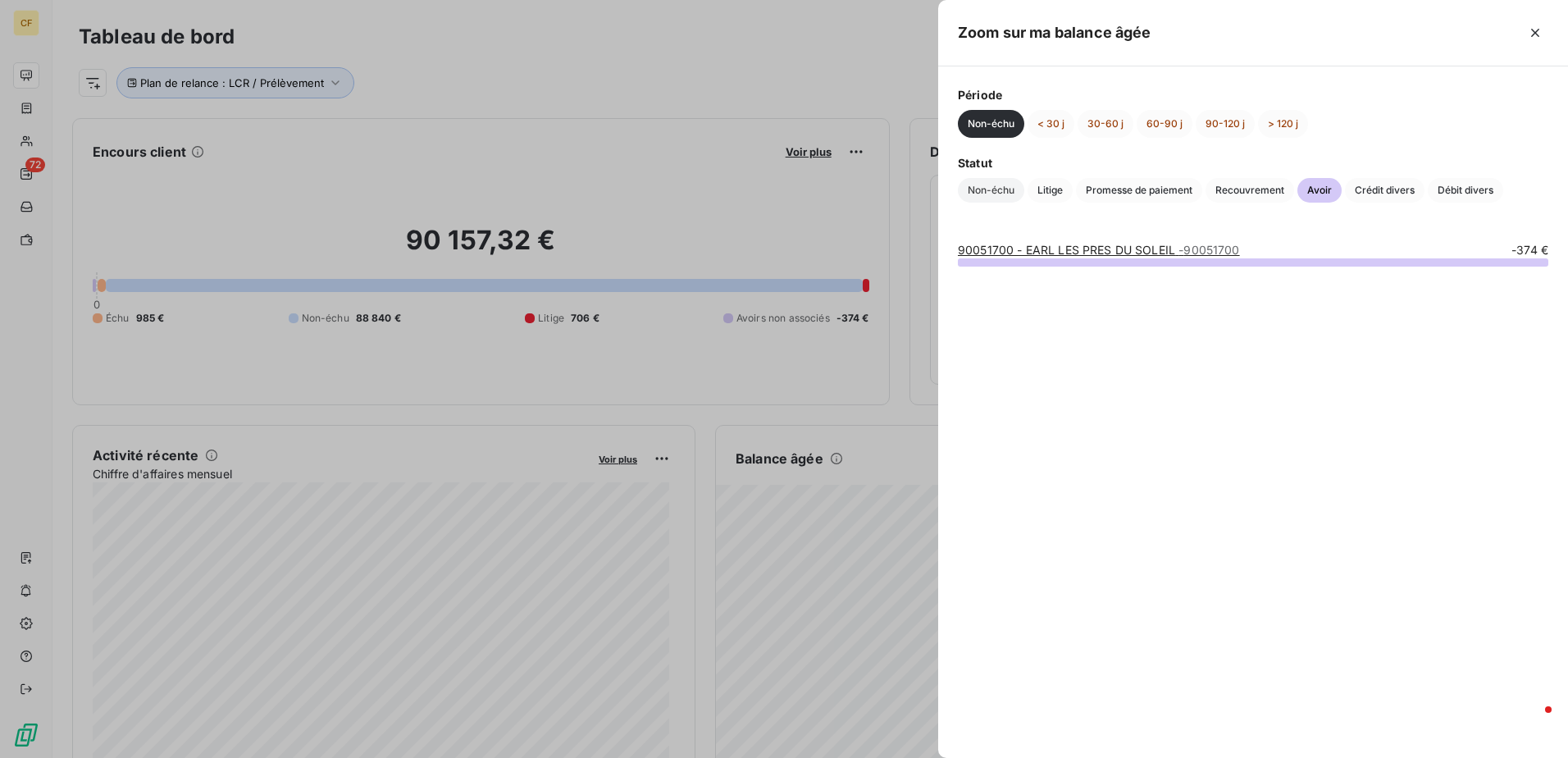
click at [999, 193] on span "Non-échu" at bounding box center [990, 190] width 66 height 25
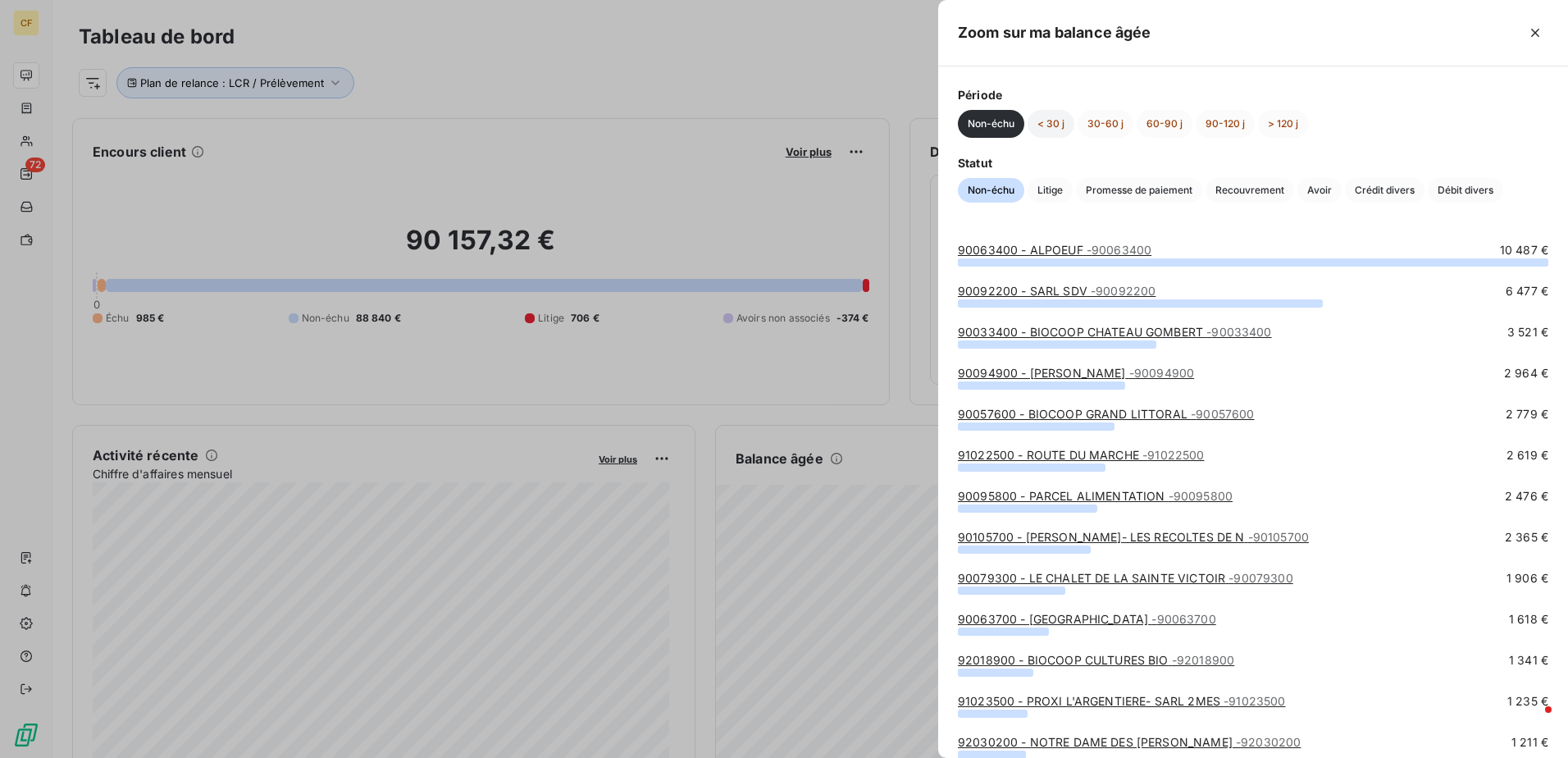
click at [1054, 123] on button "< 30 j" at bounding box center [1050, 123] width 47 height 28
